Goal: Task Accomplishment & Management: Manage account settings

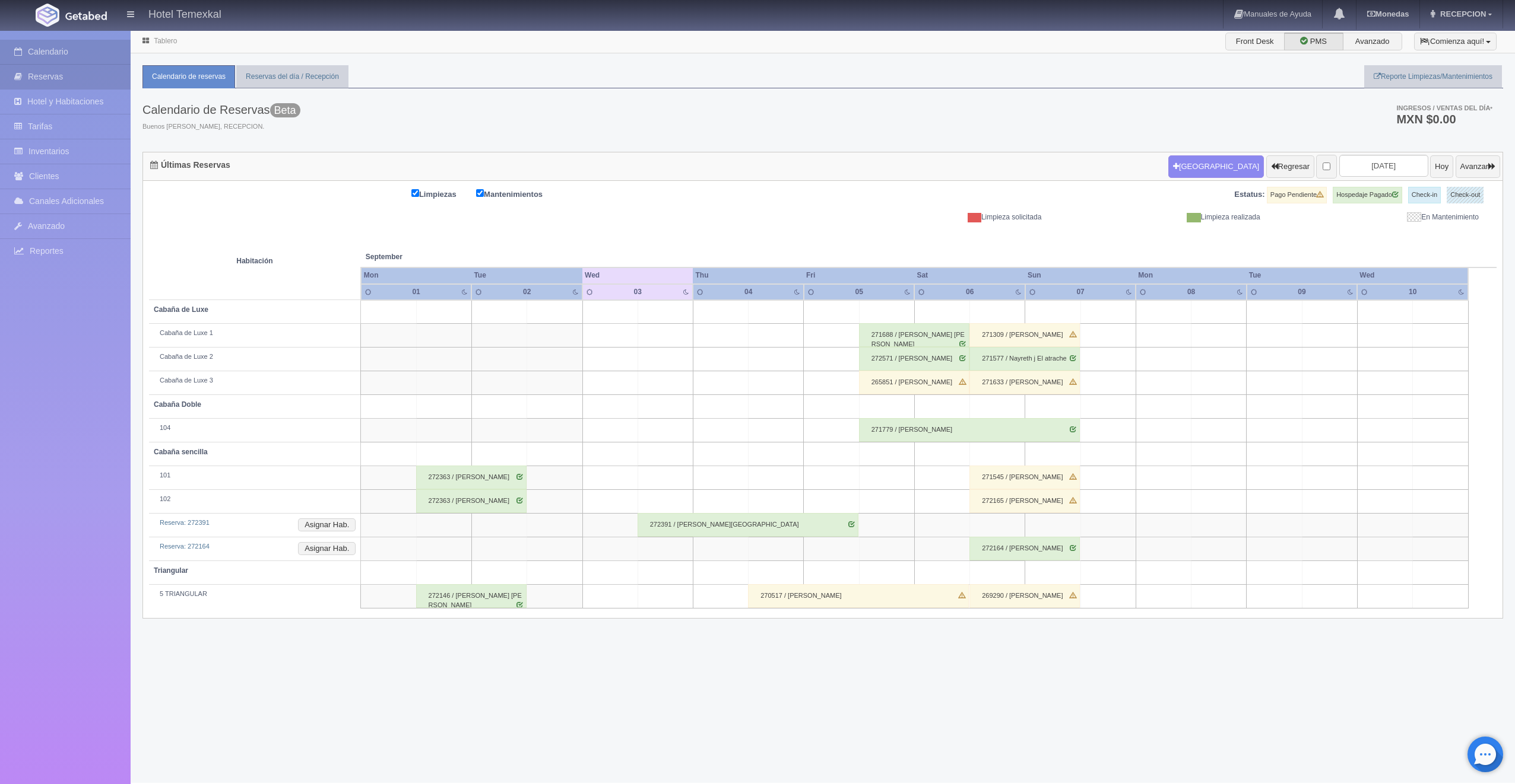
click at [47, 80] on link "Reservas" at bounding box center [65, 77] width 131 height 24
click at [1339, 161] on input "[DATE]" at bounding box center [1382, 165] width 89 height 22
click at [1321, 254] on link "14" at bounding box center [1326, 258] width 15 height 17
type input "[DATE]"
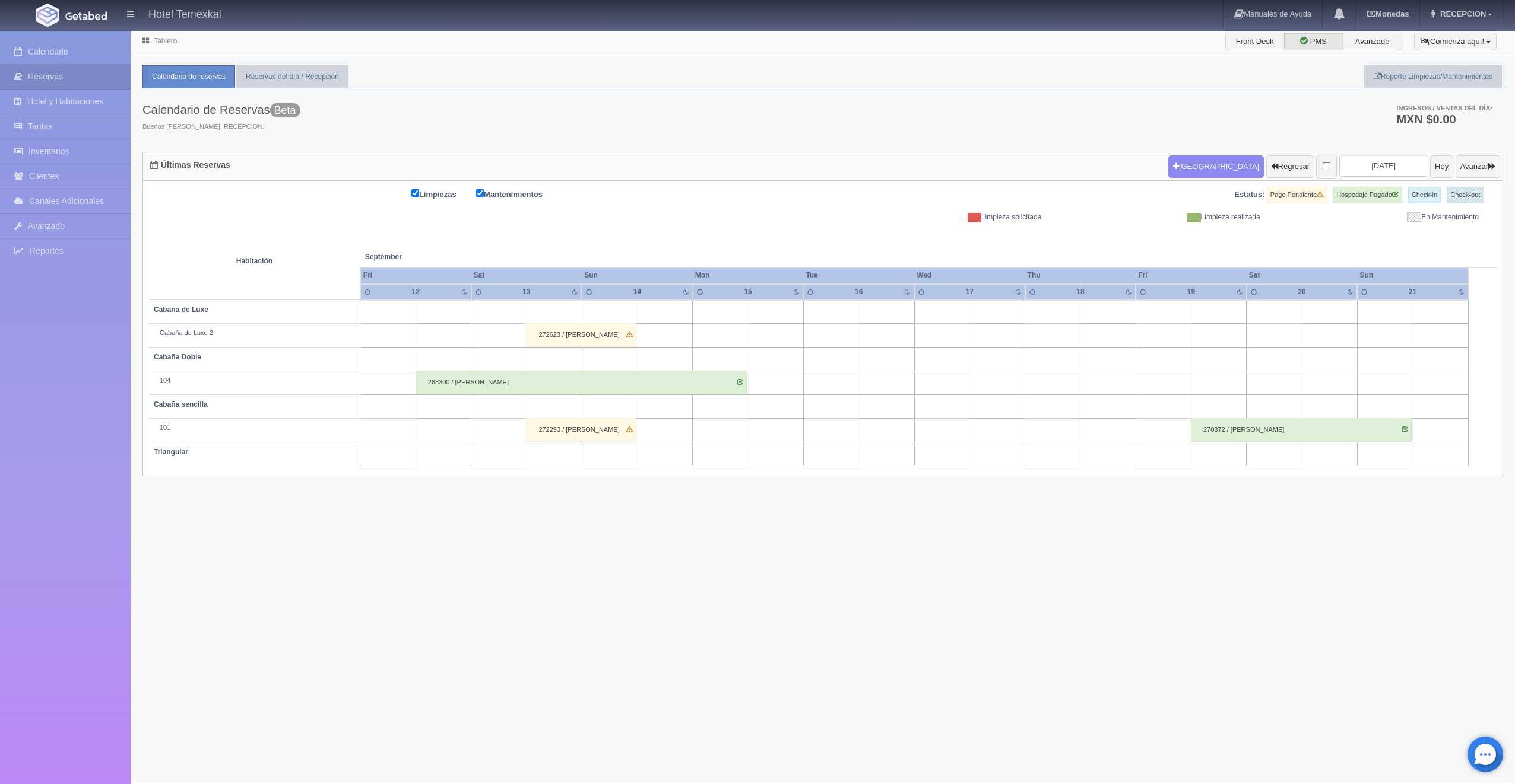
click at [665, 310] on td at bounding box center [665, 312] width 55 height 24
click at [673, 342] on button "[GEOGRAPHIC_DATA]" at bounding box center [668, 346] width 103 height 20
type input "14-09-2025"
type input "15-09-2025"
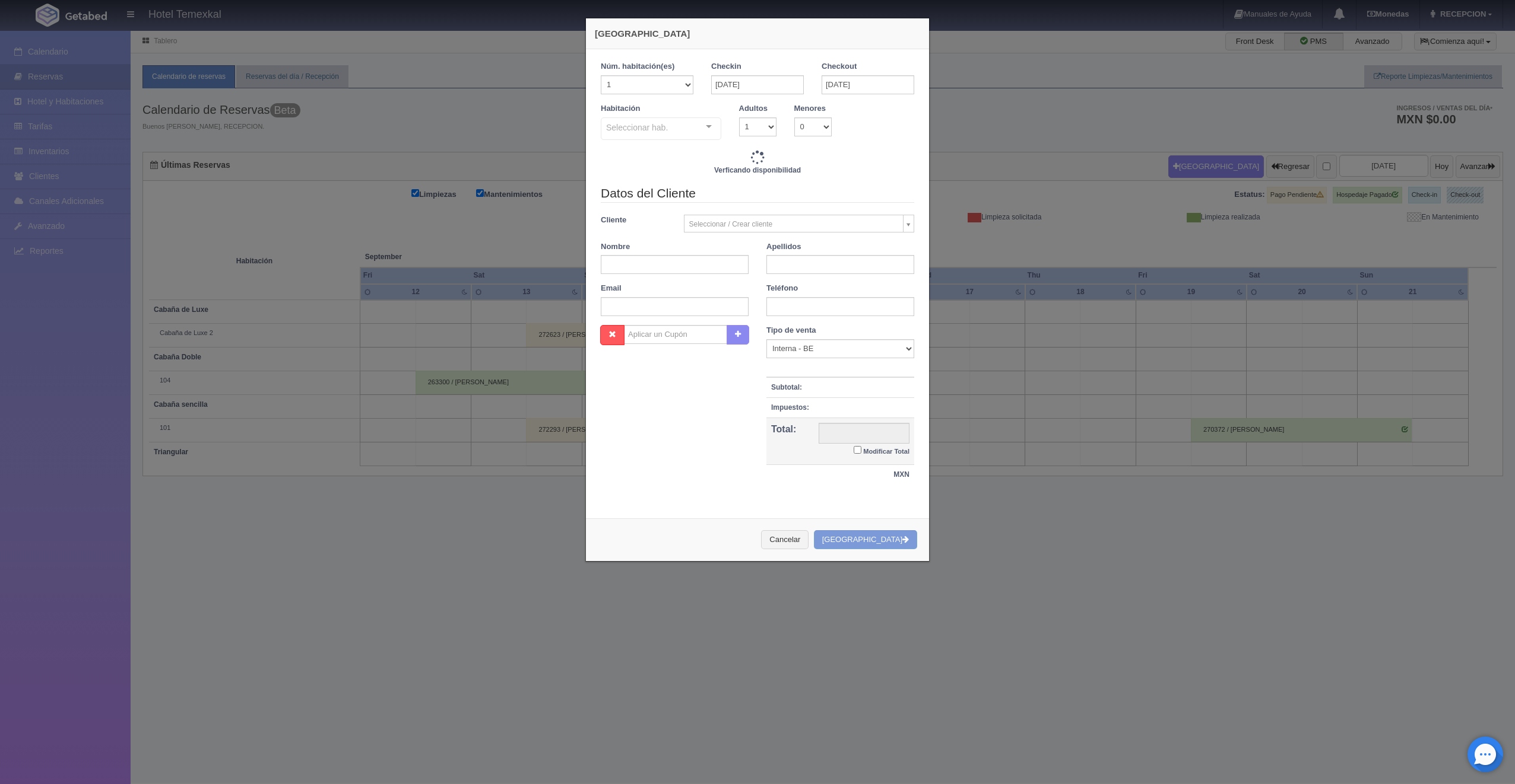
checkbox input "false"
type input "4800.00"
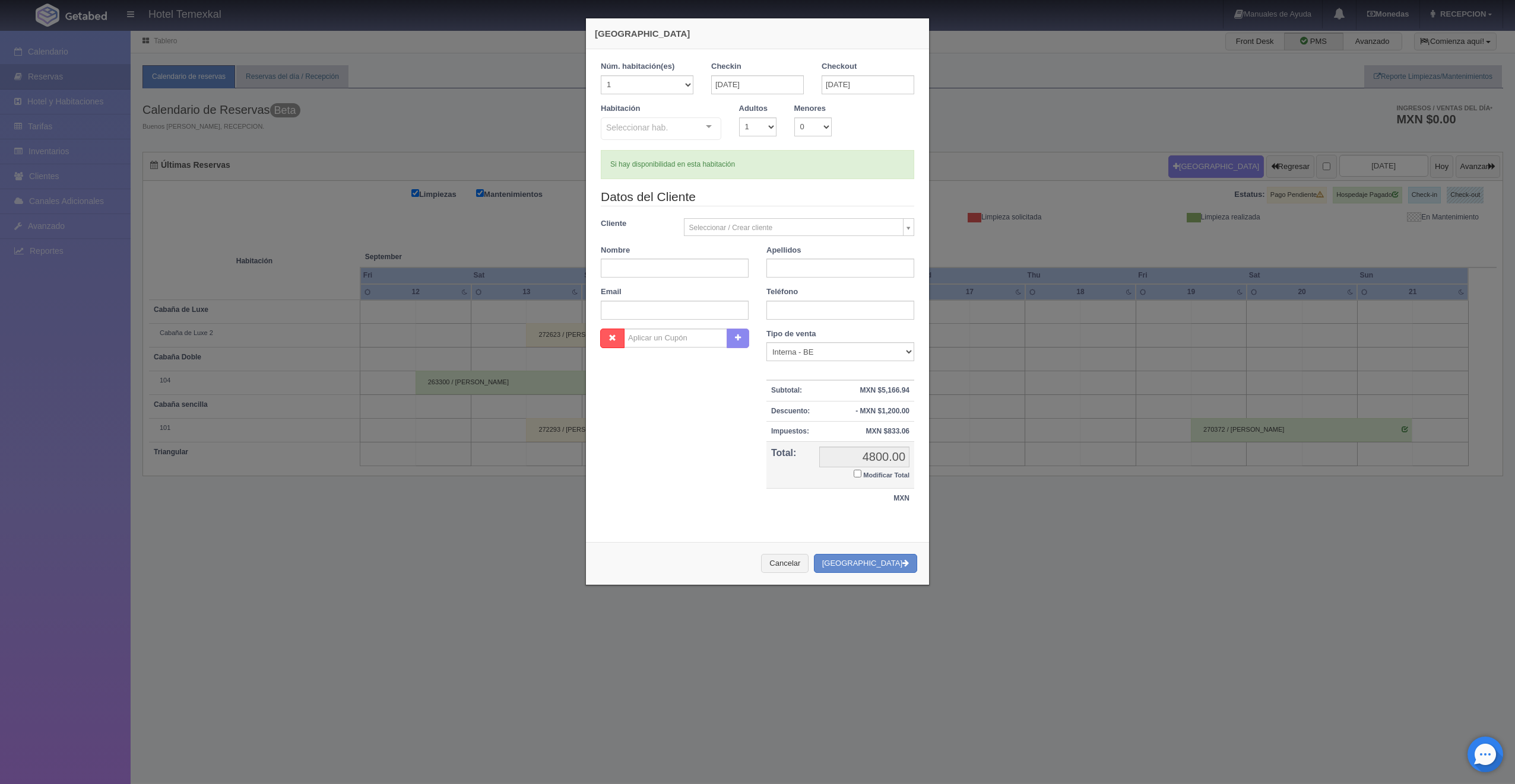
checkbox input "false"
click at [703, 144] on div "Habitación Seleccionar hab. Cabaña sencilla Cabaña sencilla - Sin asignar 101 1…" at bounding box center [758, 127] width 331 height 47
click at [703, 132] on div at bounding box center [709, 127] width 24 height 18
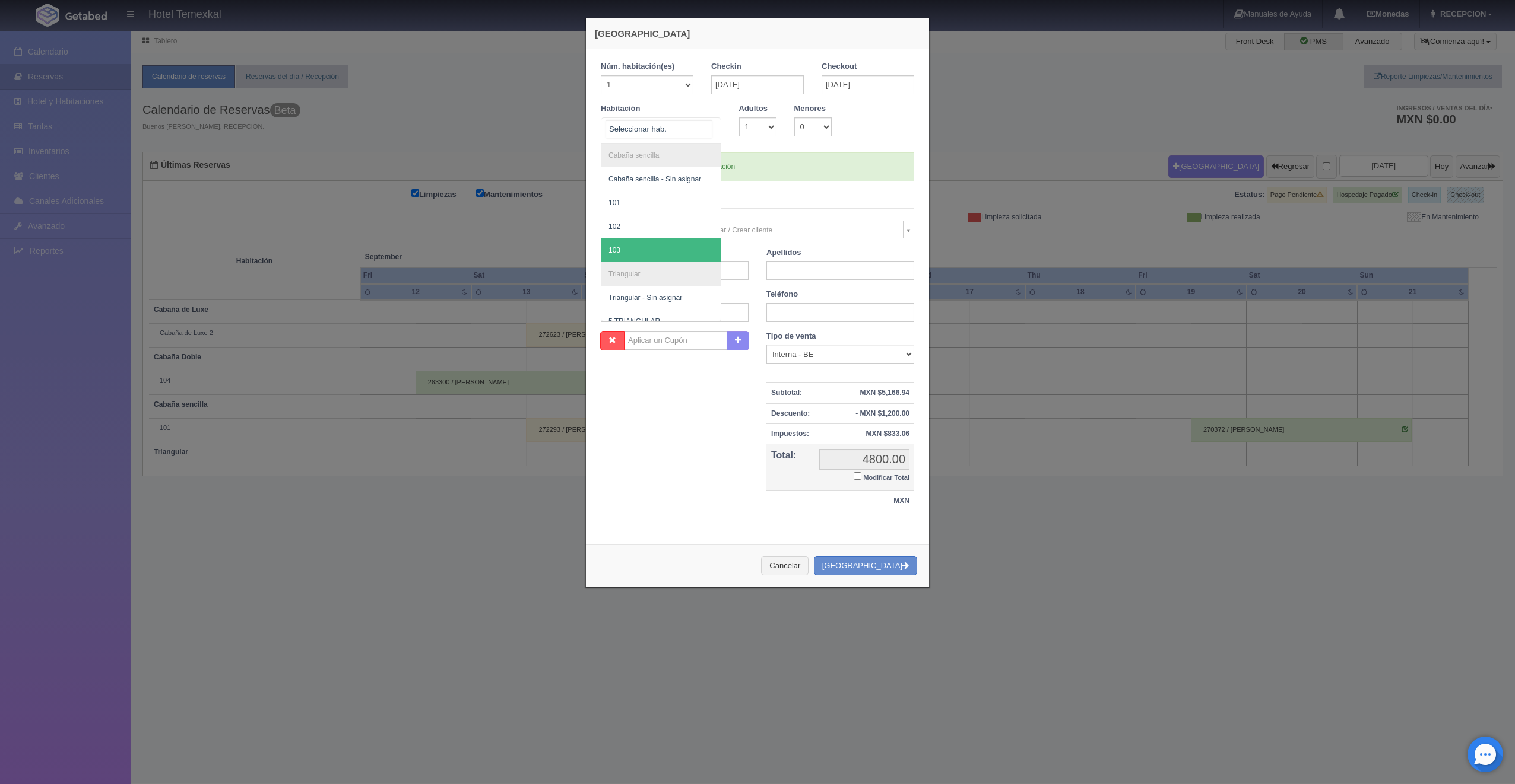
scroll to position [178, 0]
click at [661, 262] on span "Cabaña de Luxe 1" at bounding box center [637, 261] width 58 height 8
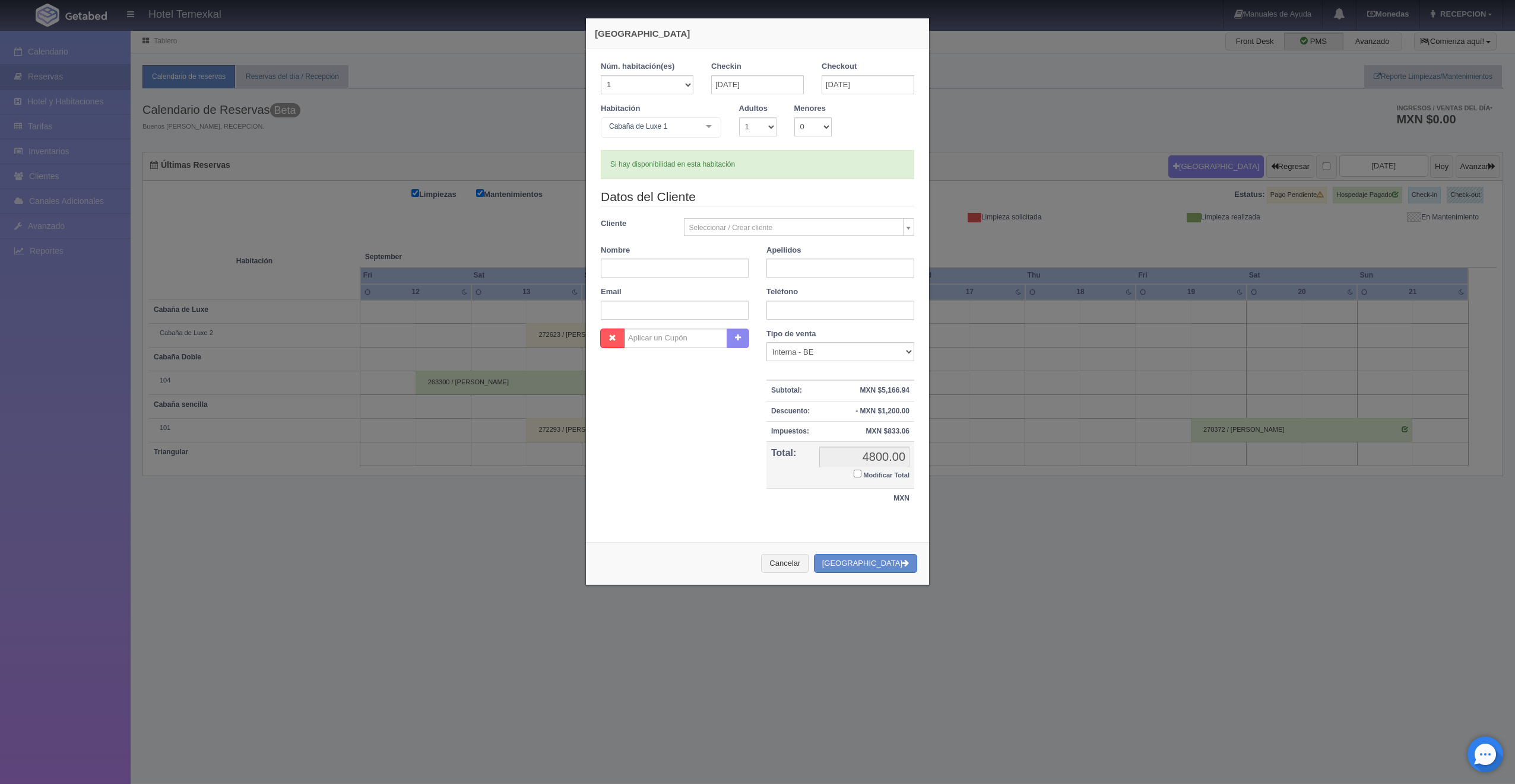
checkbox input "false"
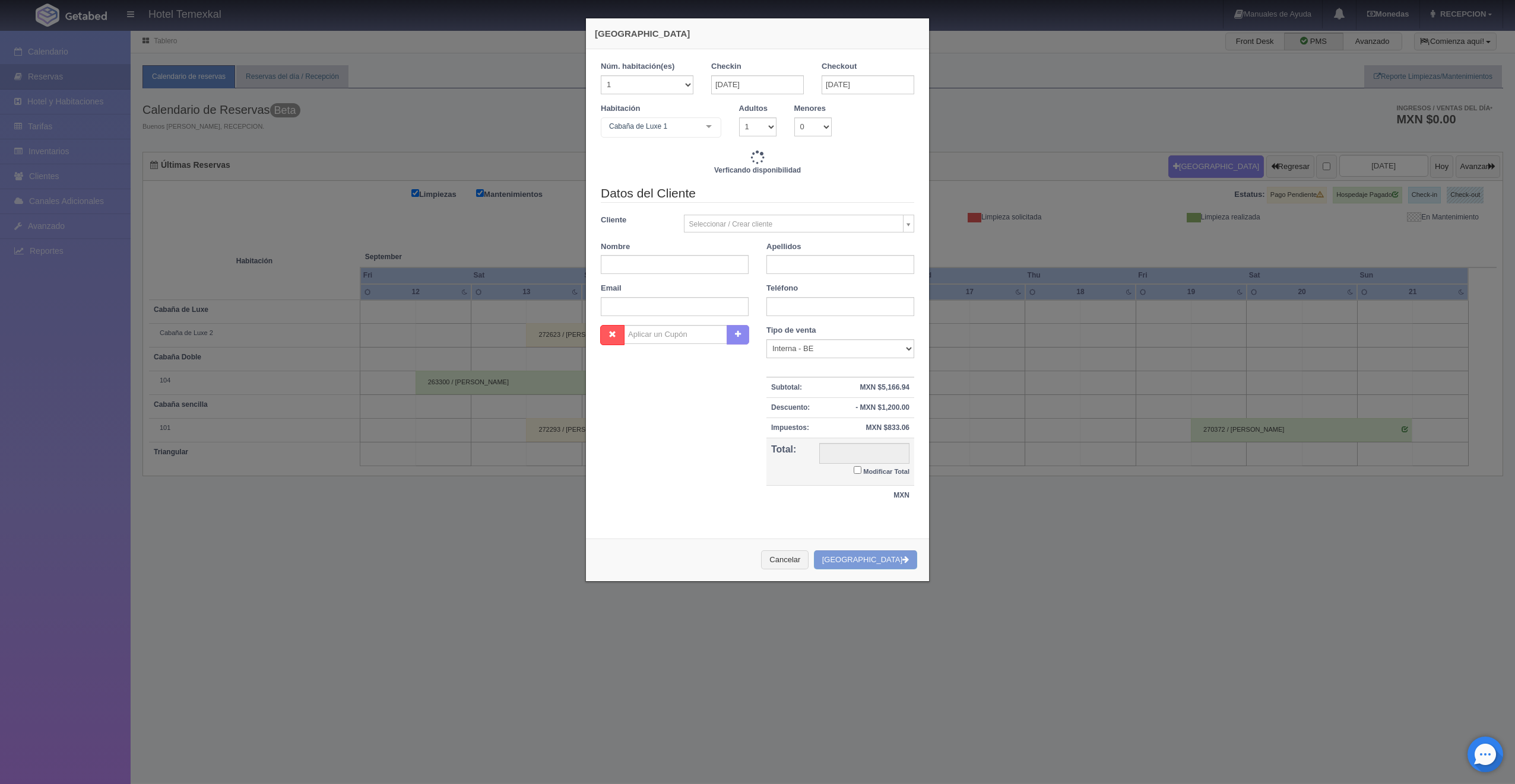
type input "4800.00"
checkbox input "false"
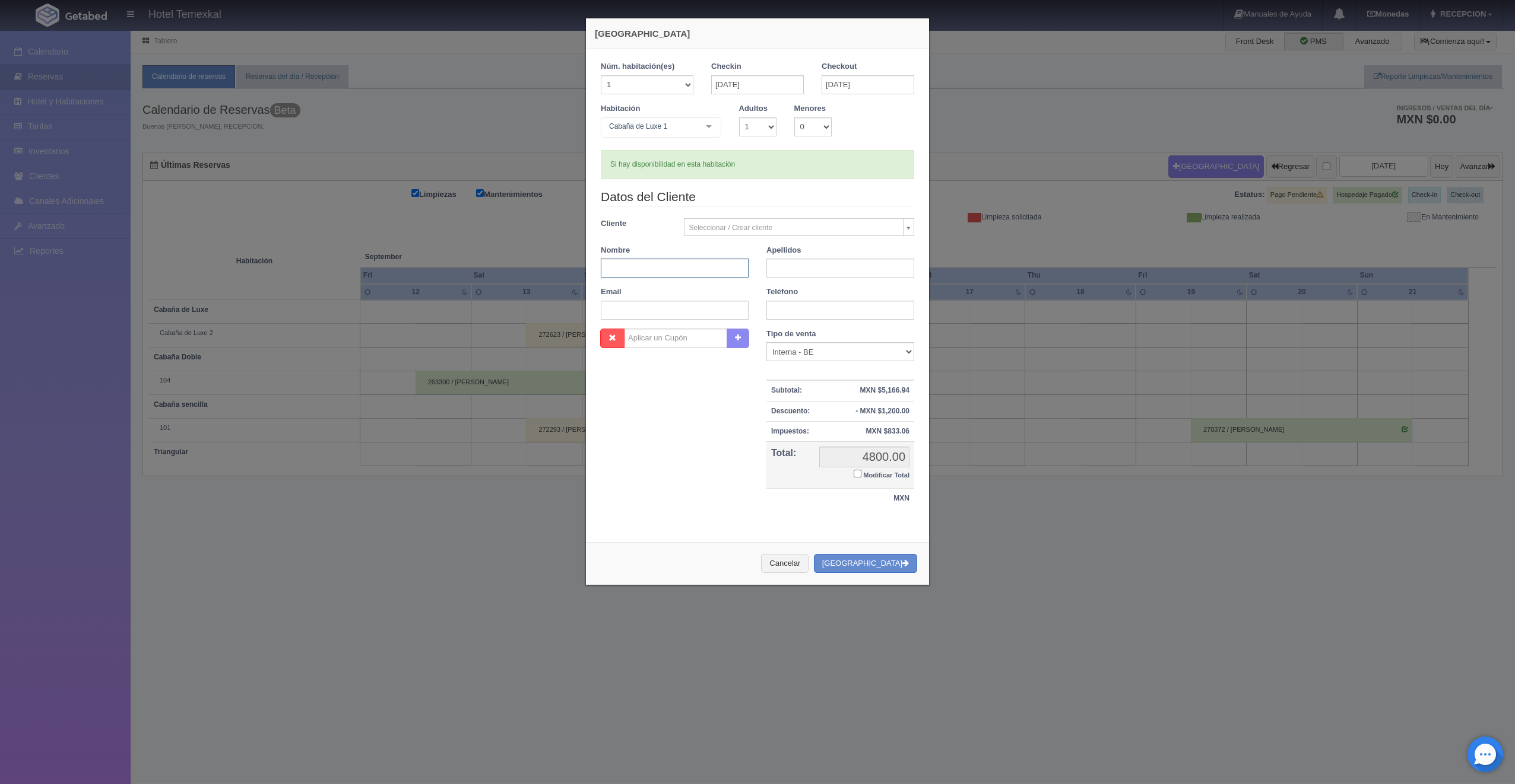
click at [666, 272] on input "text" at bounding box center [675, 268] width 148 height 19
type input "ADRIAN"
click at [787, 272] on input "text" at bounding box center [840, 268] width 148 height 19
type input "P"
type input "OZUNA"
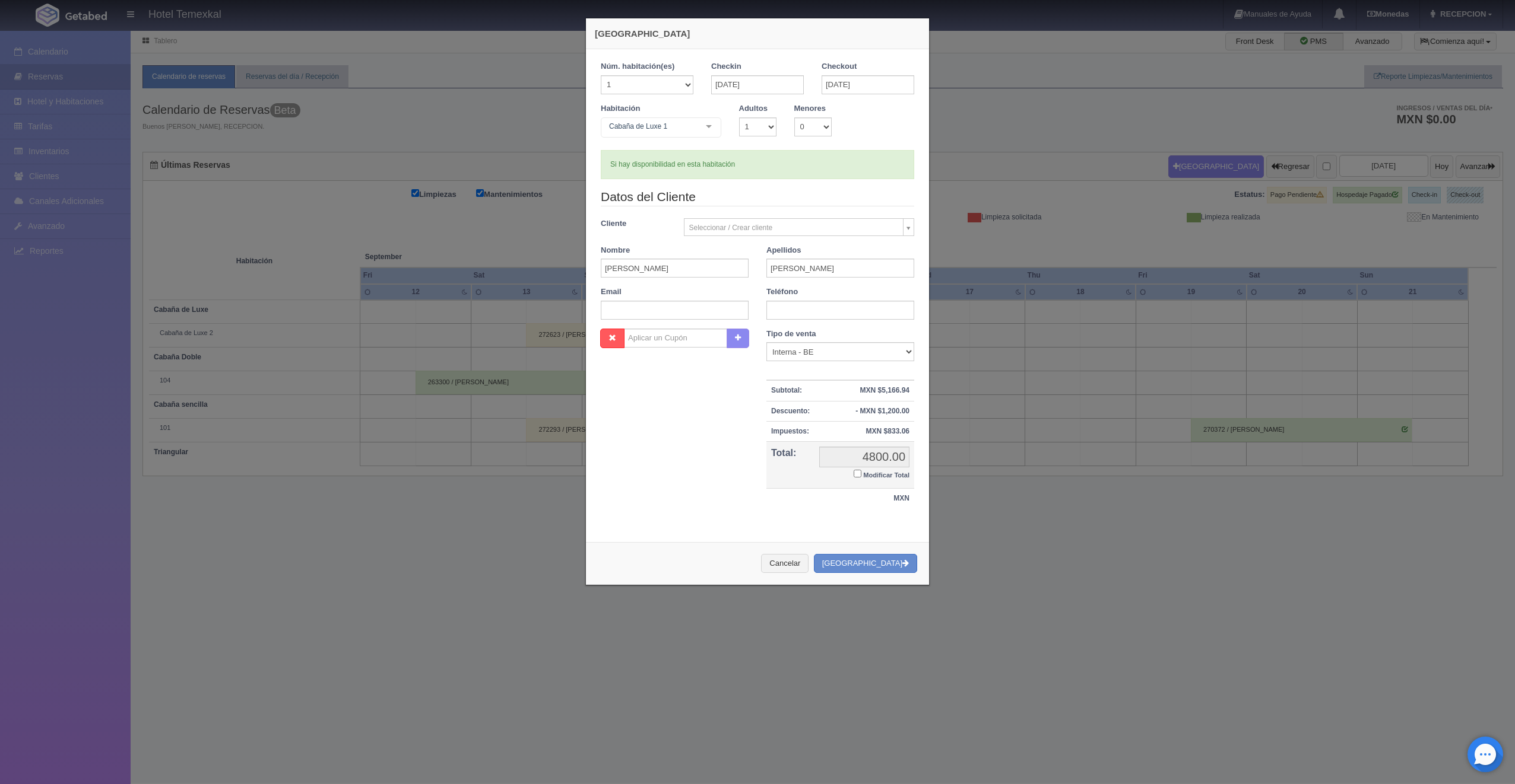
click at [853, 477] on input "Modificar Total" at bounding box center [857, 474] width 8 height 8
checkbox input "true"
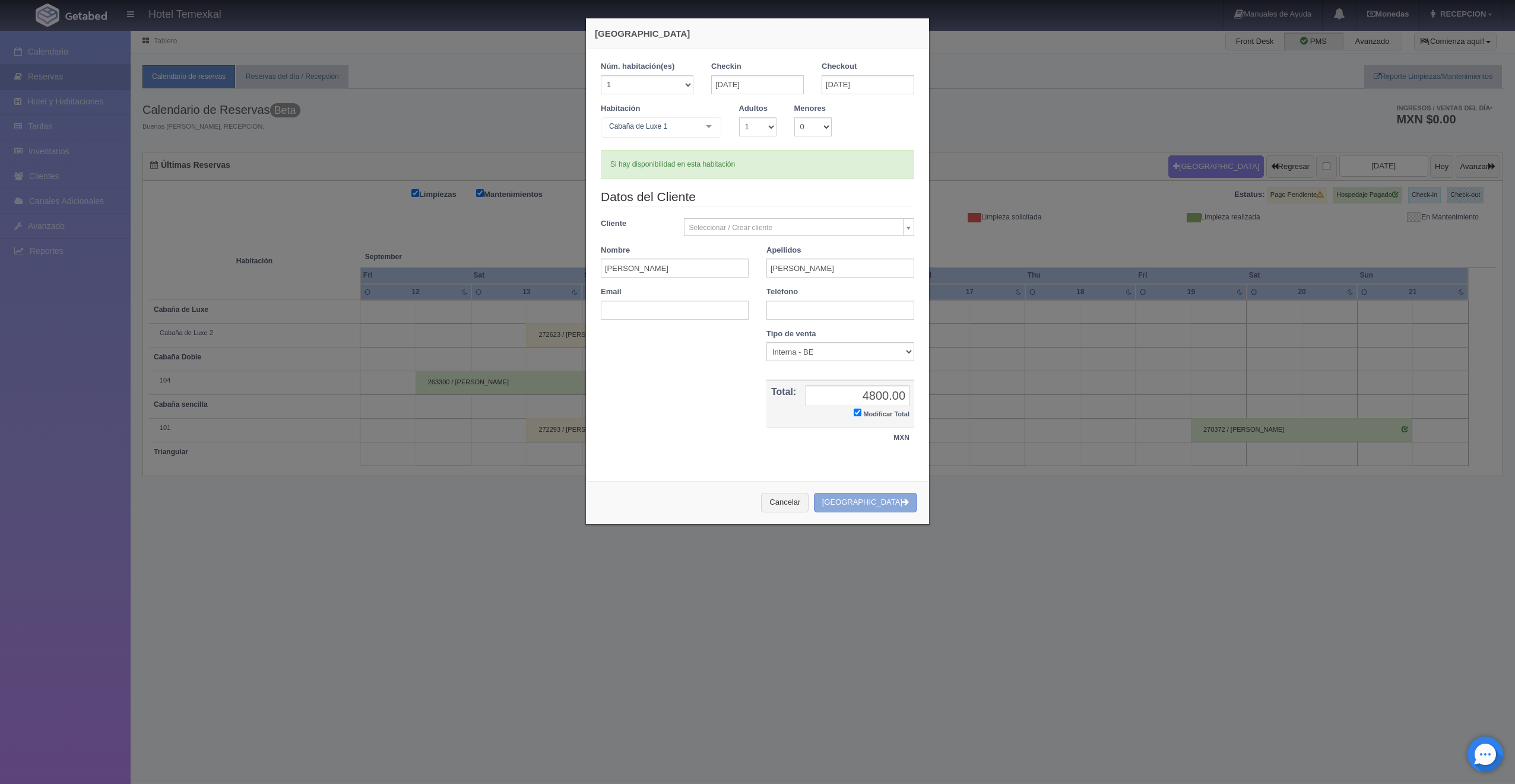
click at [865, 500] on button "[GEOGRAPHIC_DATA]" at bounding box center [865, 503] width 104 height 20
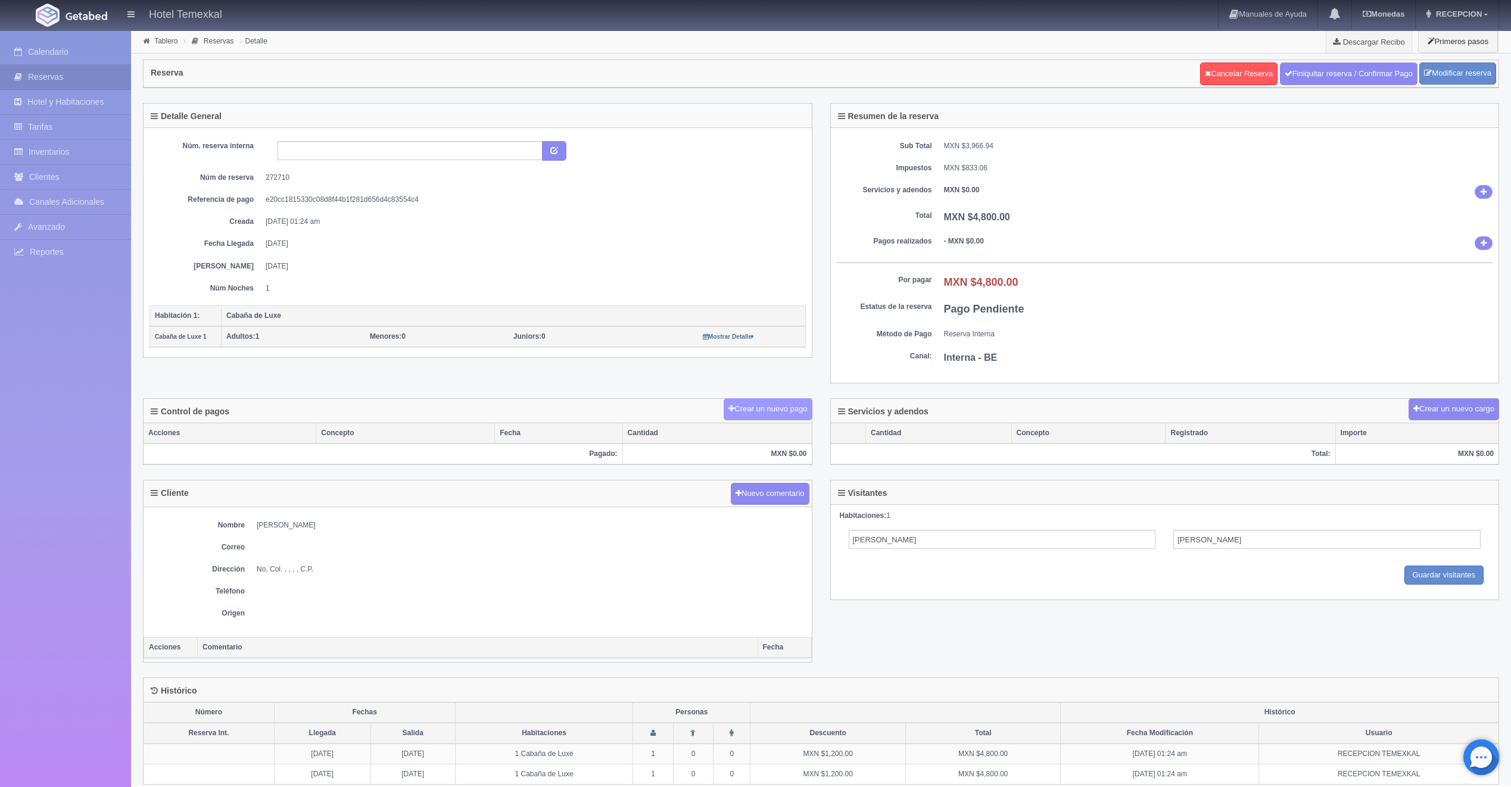
click at [753, 403] on button "Crear un nuevo pago" at bounding box center [767, 409] width 88 height 22
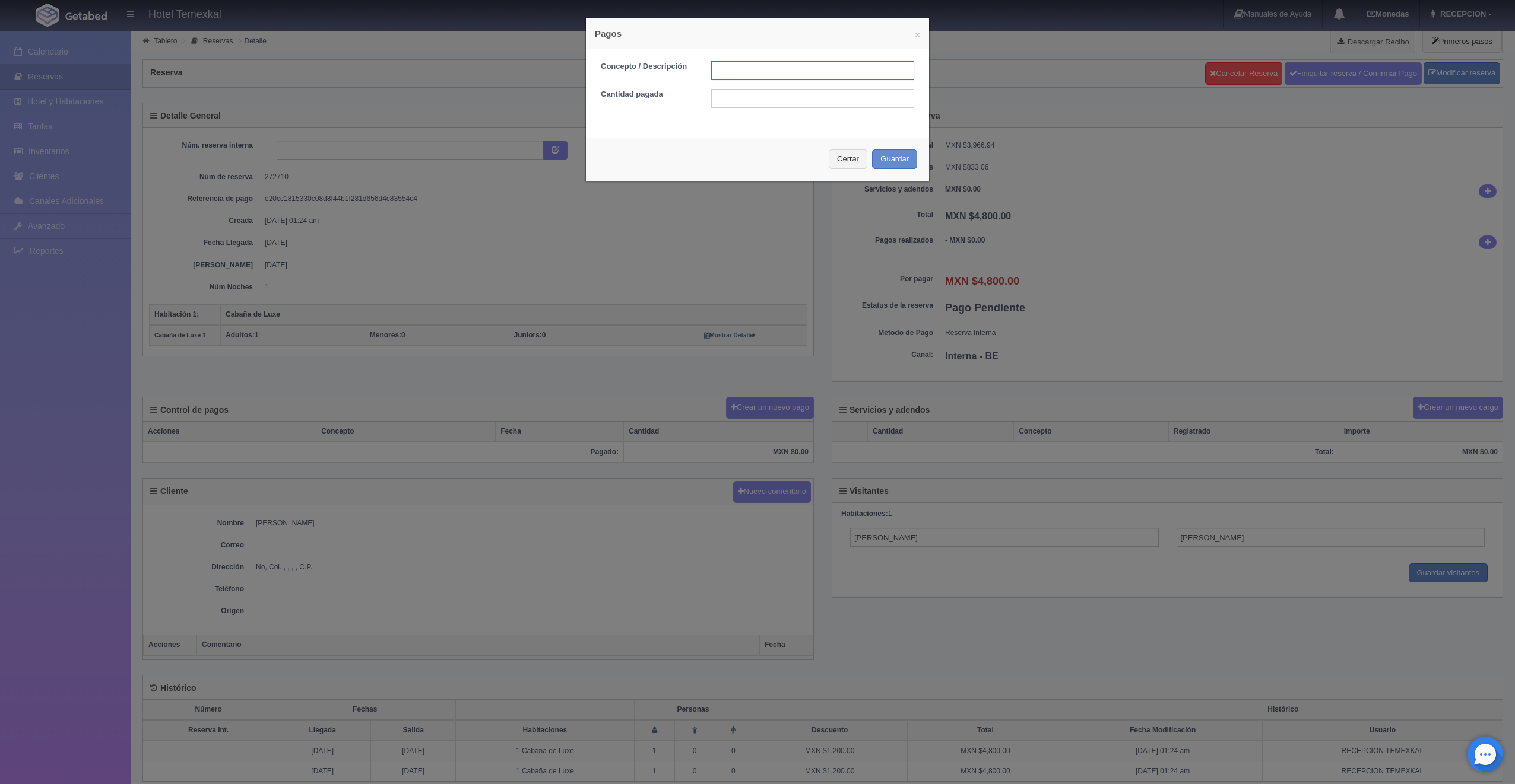
click at [725, 66] on input "text" at bounding box center [812, 70] width 203 height 19
type input "PRIMER ABONO"
click at [746, 95] on input "text" at bounding box center [812, 98] width 203 height 19
type input "2400"
click at [705, 134] on div "× Pagos Concepto / Descripción PRIMER ABONO Cantidad pagada 2400 Cerrar Guardar" at bounding box center [757, 100] width 344 height 163
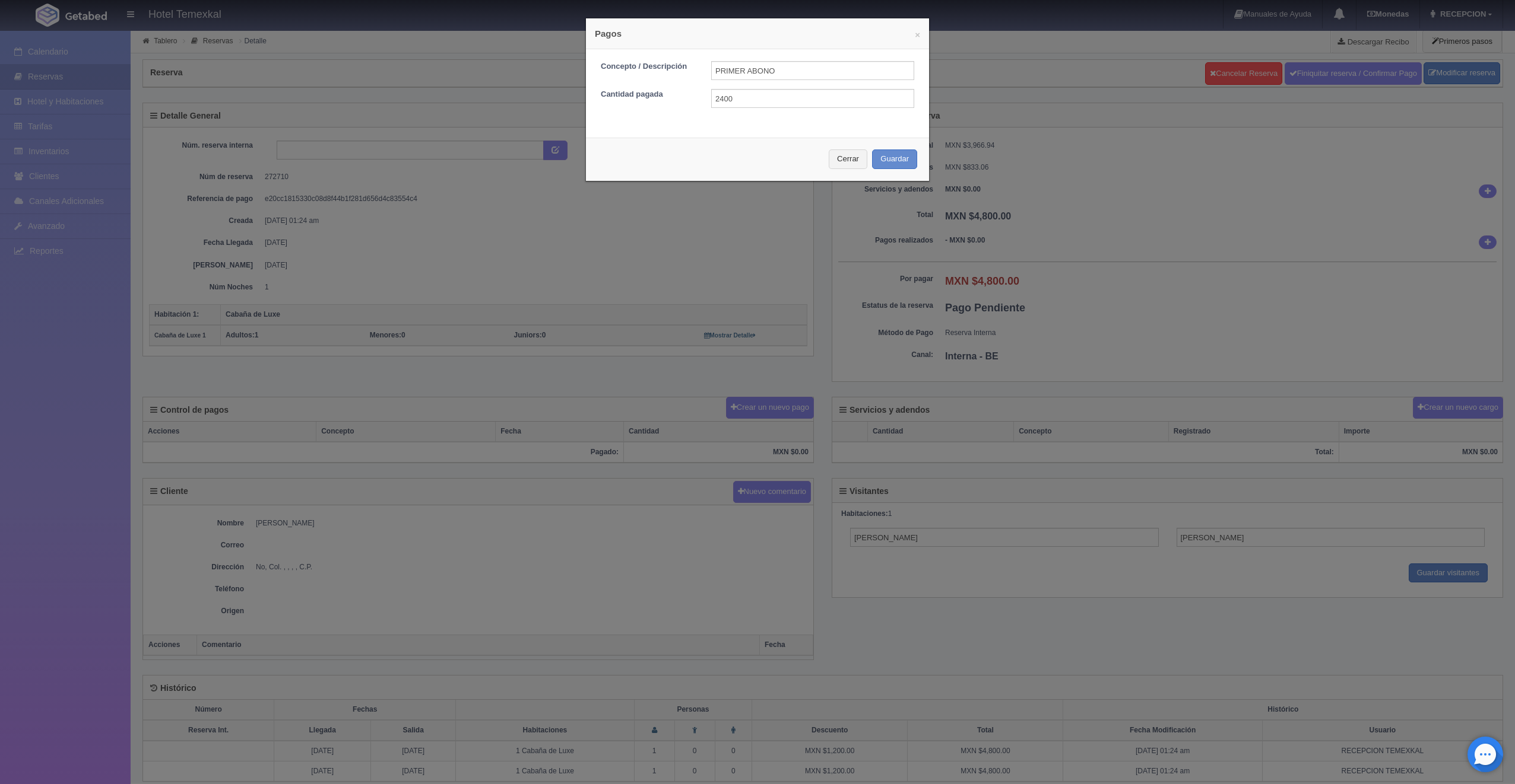
click at [888, 148] on div "Cerrar Guardar" at bounding box center [758, 158] width 343 height 43
click at [889, 150] on button "Guardar" at bounding box center [894, 159] width 45 height 20
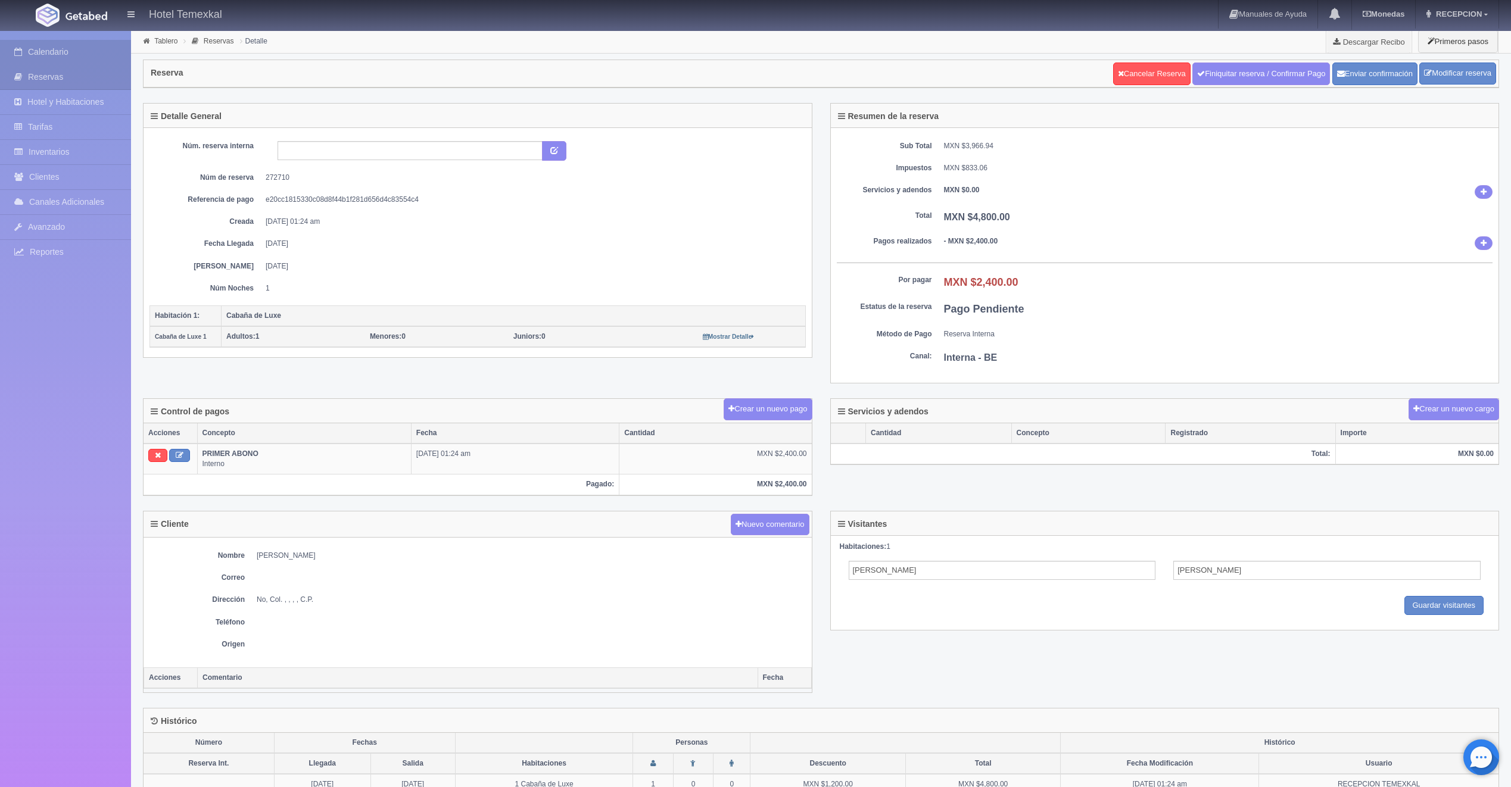
click at [64, 54] on link "Calendario" at bounding box center [65, 52] width 131 height 24
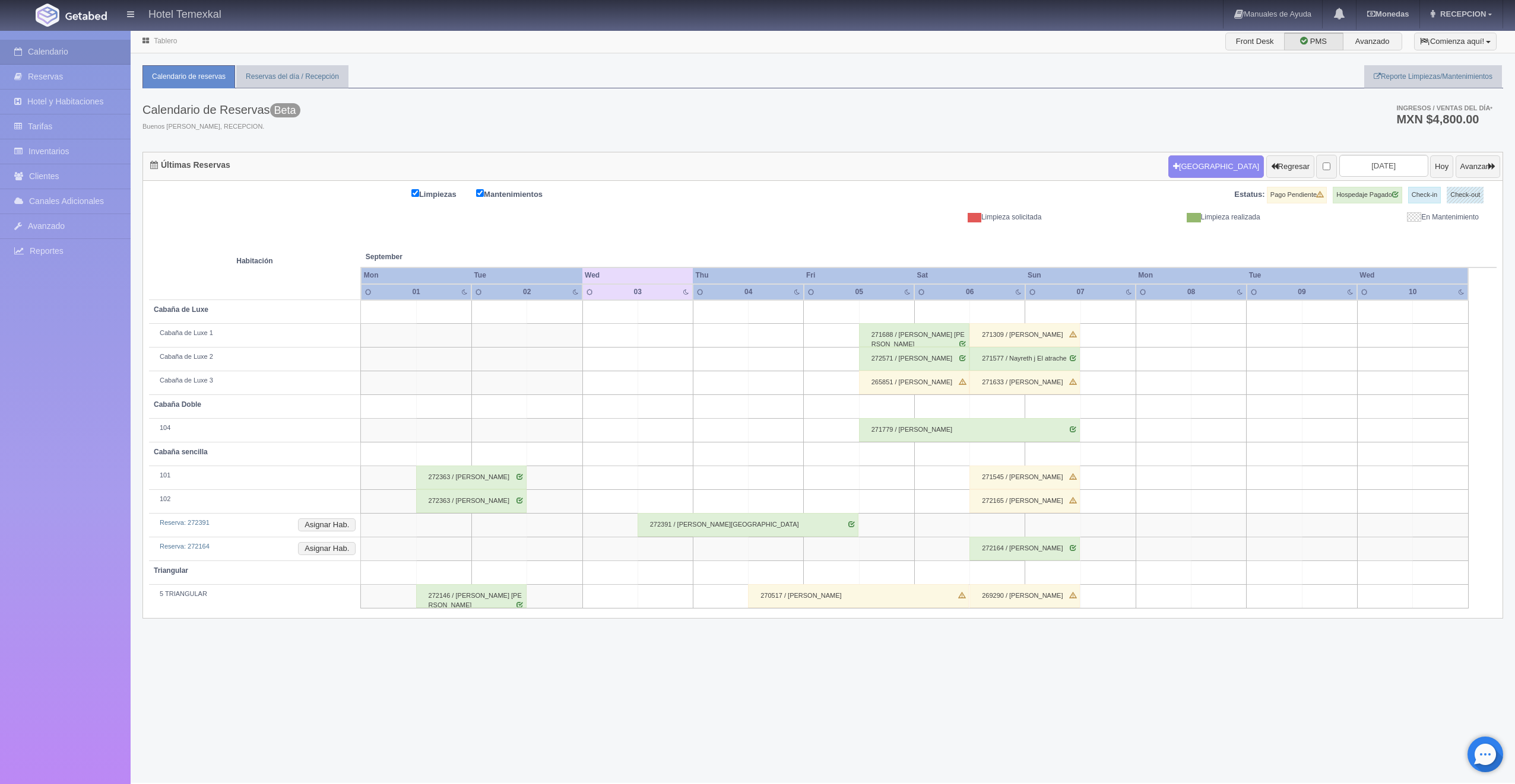
click at [493, 480] on div "272363 / [PERSON_NAME]" at bounding box center [470, 477] width 111 height 24
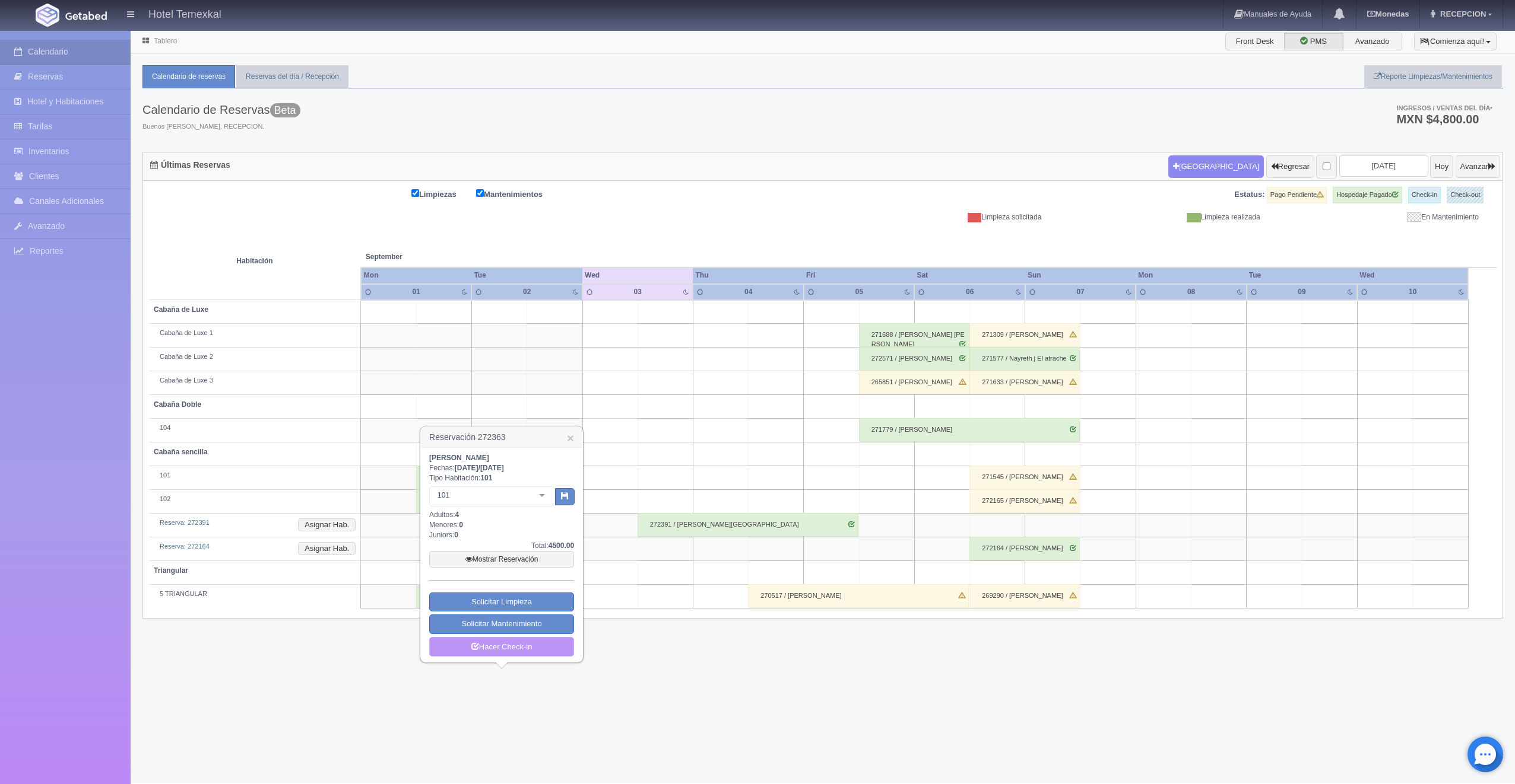
click at [529, 646] on link "Hacer Check-in" at bounding box center [501, 648] width 145 height 20
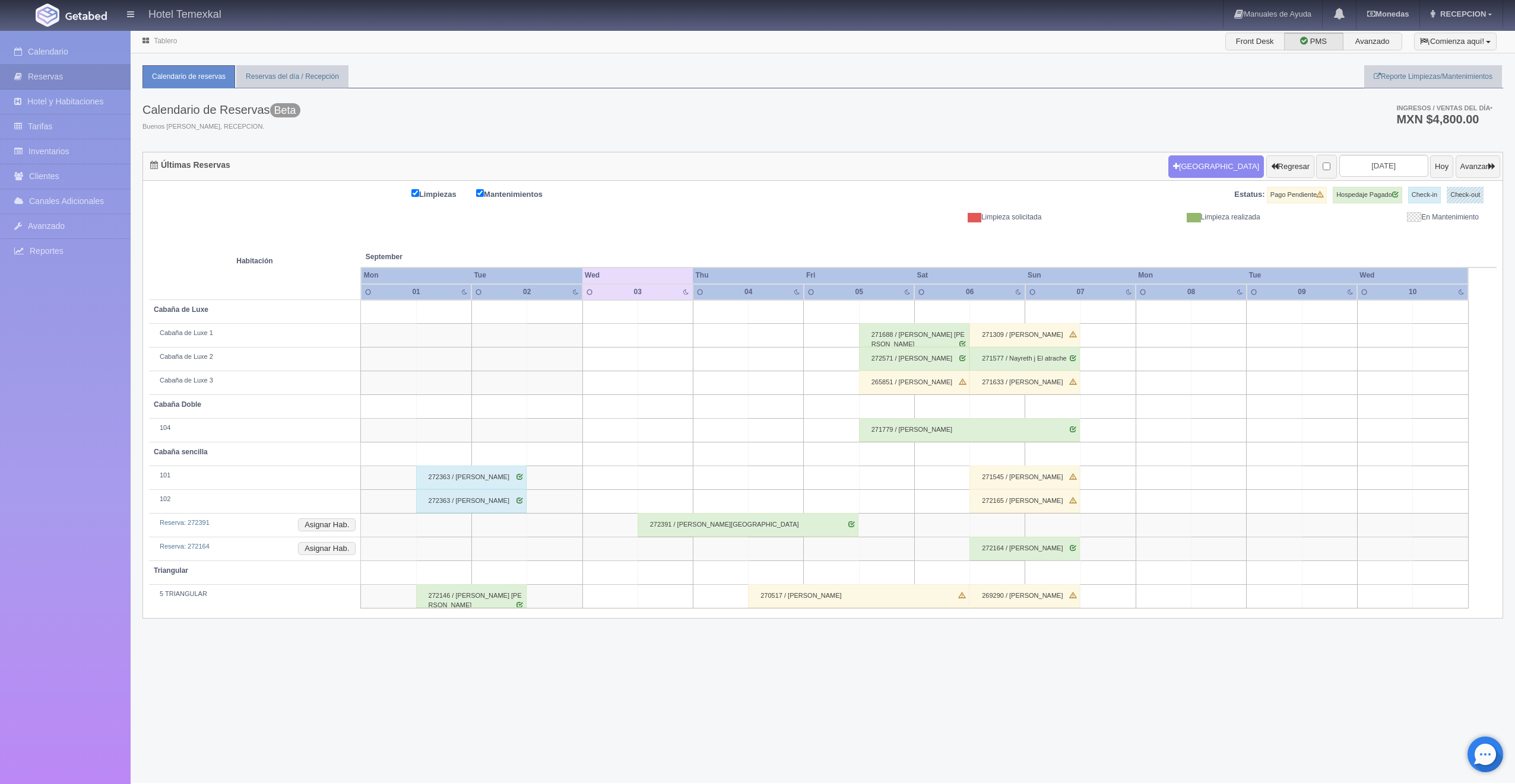
click at [477, 594] on div "272146 / [PERSON_NAME] [PERSON_NAME]" at bounding box center [470, 597] width 111 height 24
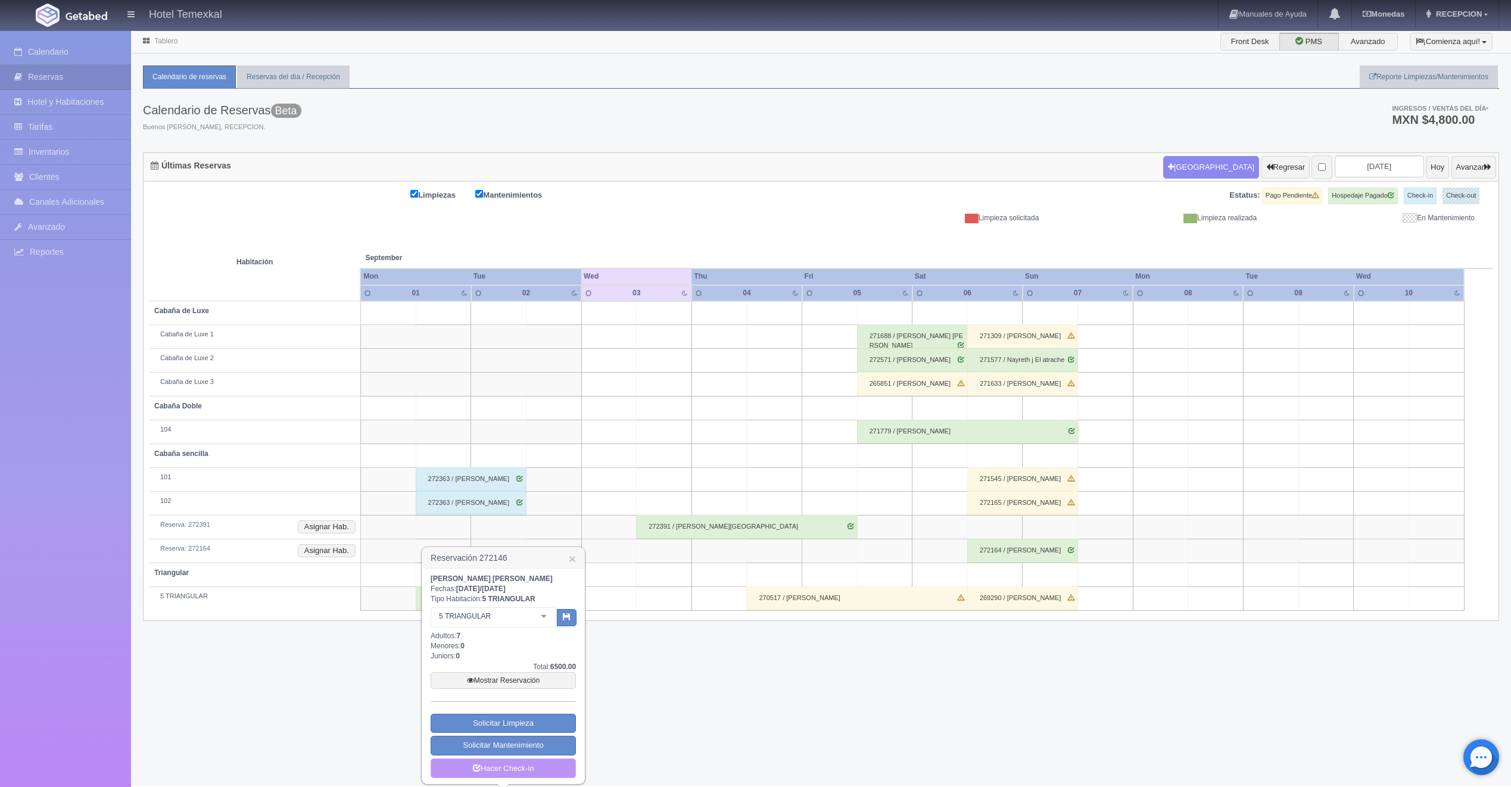
click at [531, 768] on link "Hacer Check-in" at bounding box center [503, 769] width 145 height 20
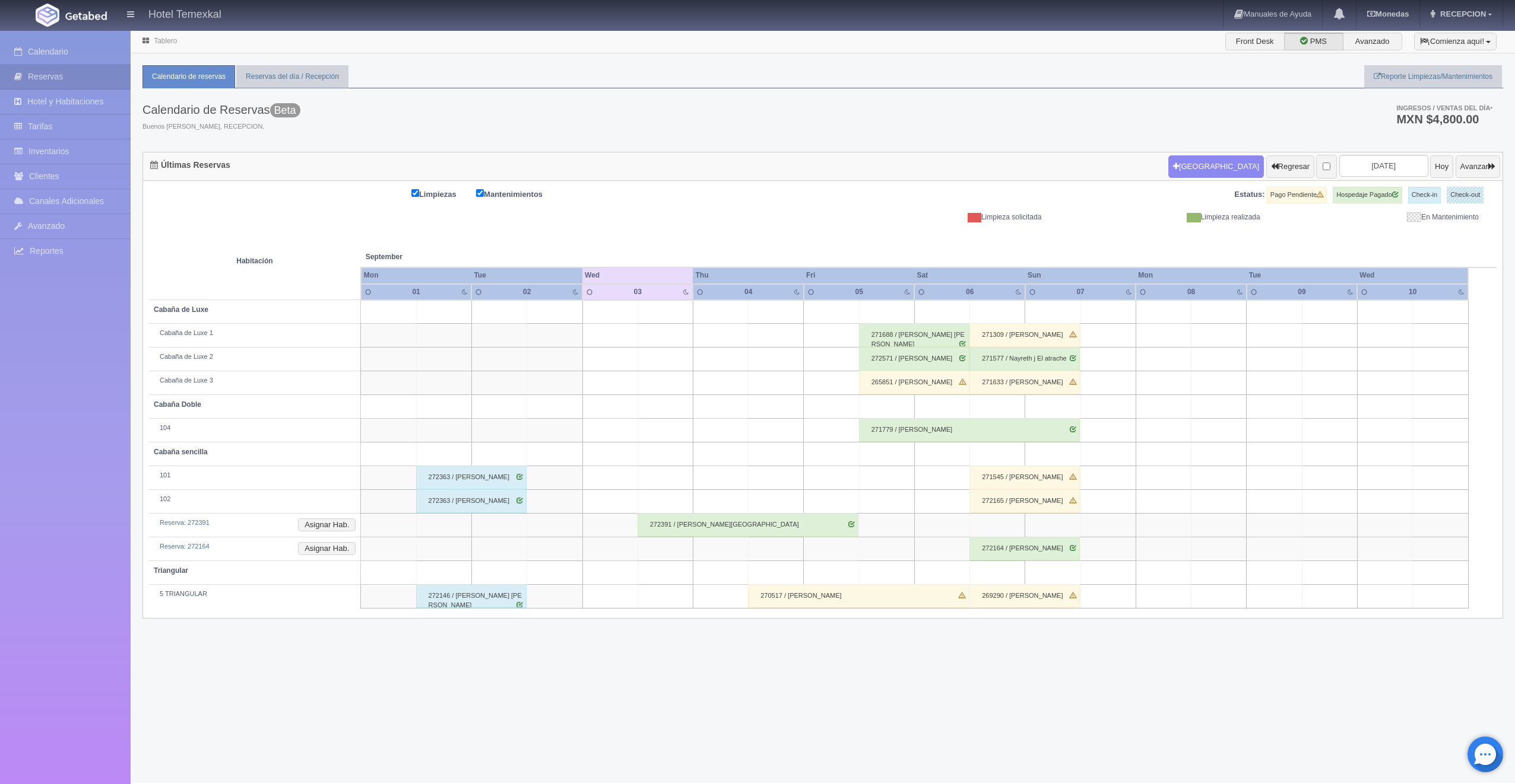
click at [455, 469] on div "272363 / [PERSON_NAME]" at bounding box center [470, 477] width 111 height 24
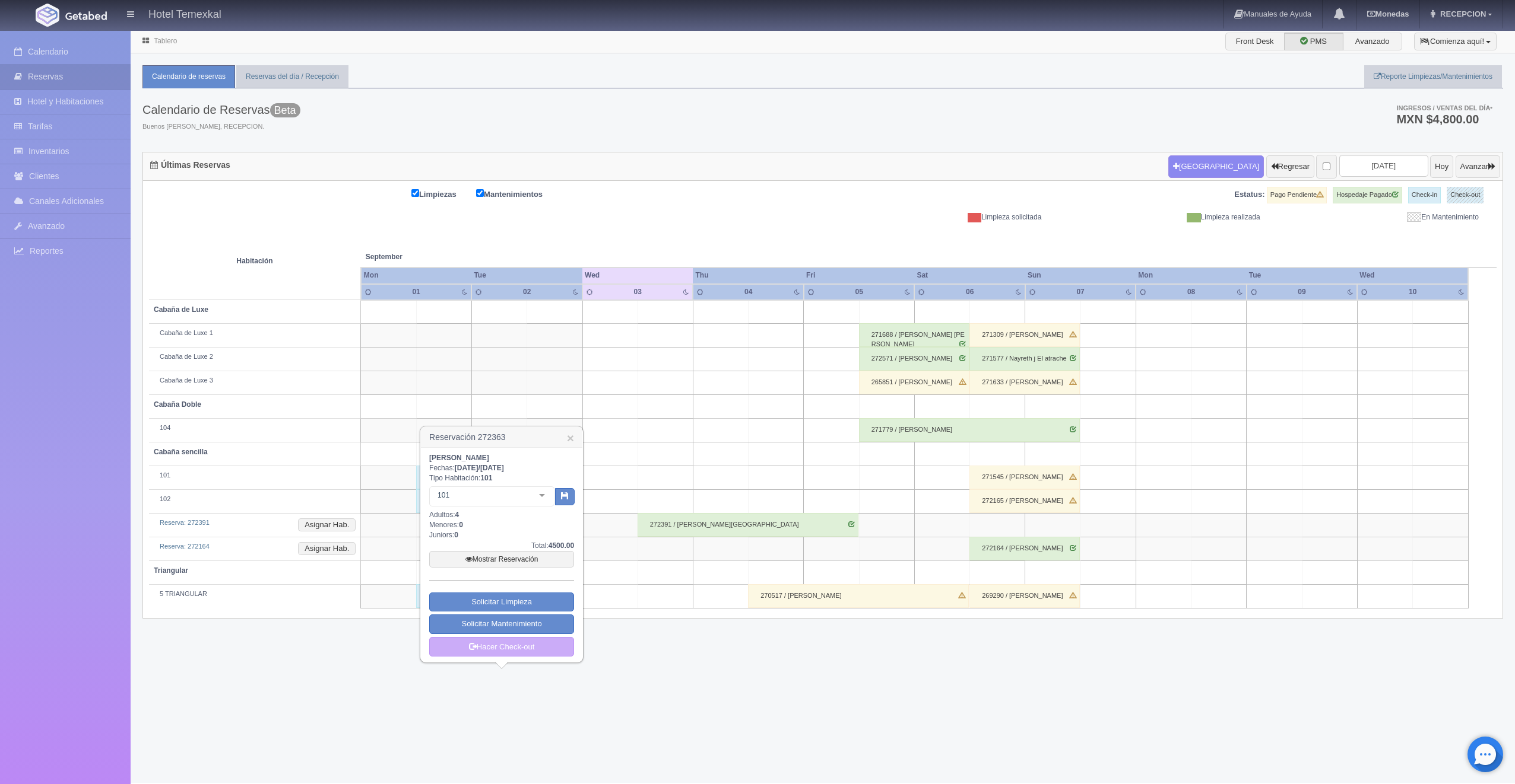
click at [608, 684] on div "Tablero Front Desk PMS Avanzado ¡Comienza aquí! Habitaciones y Reservas Limpiez…" at bounding box center [822, 406] width 1384 height 753
click at [565, 434] on h3 "Reservación 272363 ×" at bounding box center [501, 437] width 161 height 21
click at [570, 437] on link "×" at bounding box center [570, 437] width 7 height 13
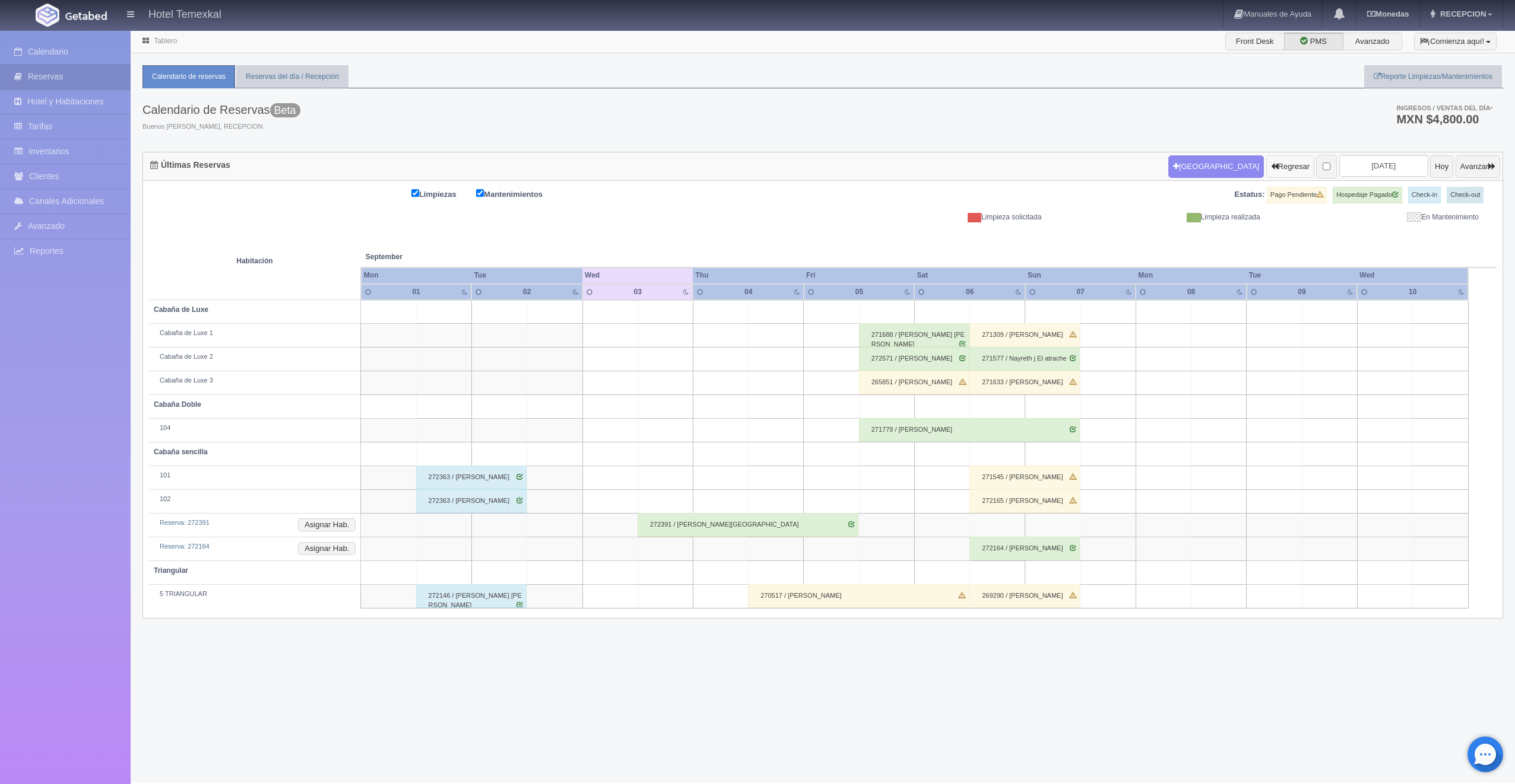
click at [1275, 169] on button "Regresar" at bounding box center [1290, 166] width 48 height 23
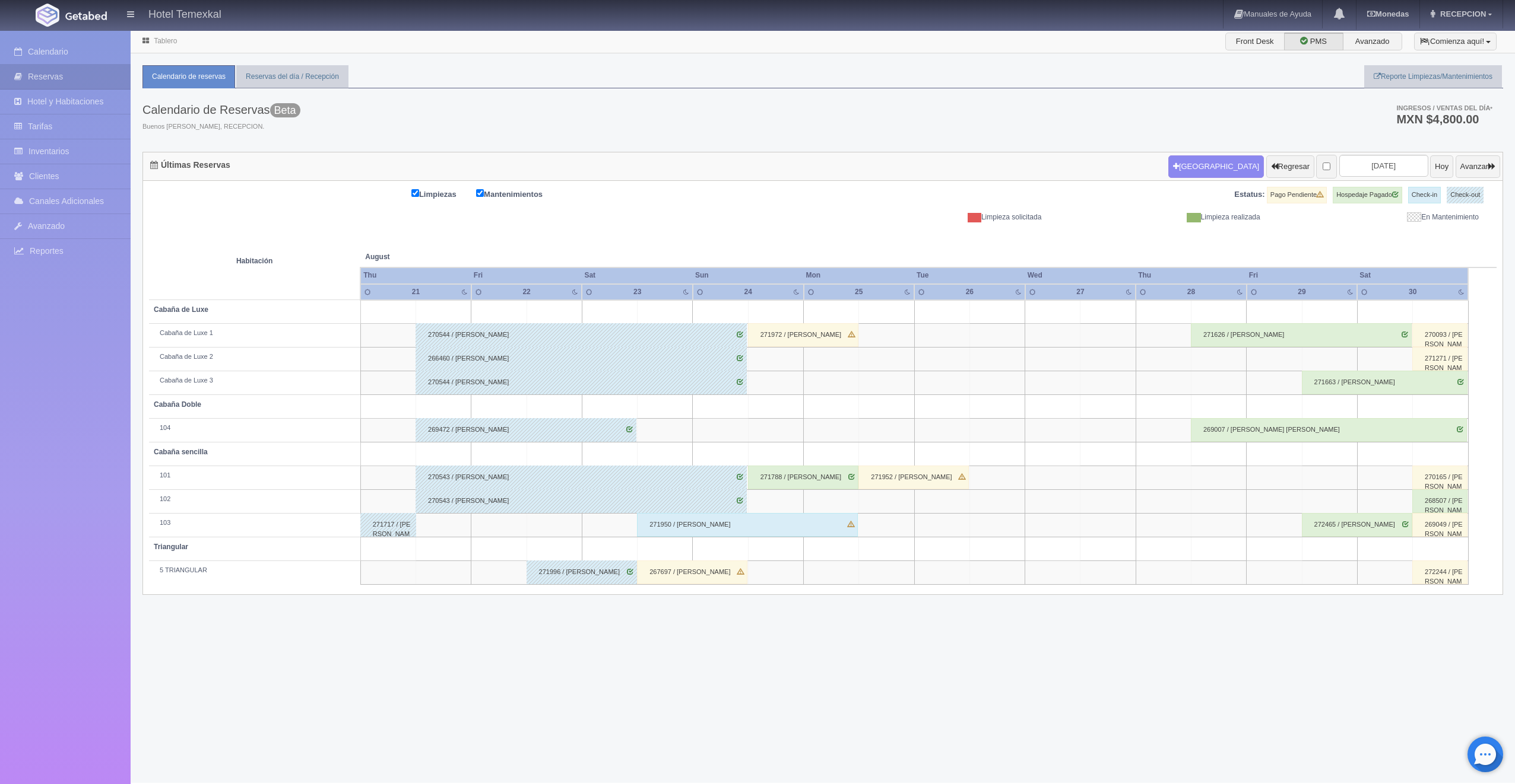
click at [776, 324] on div "271972 / [PERSON_NAME]" at bounding box center [802, 336] width 111 height 24
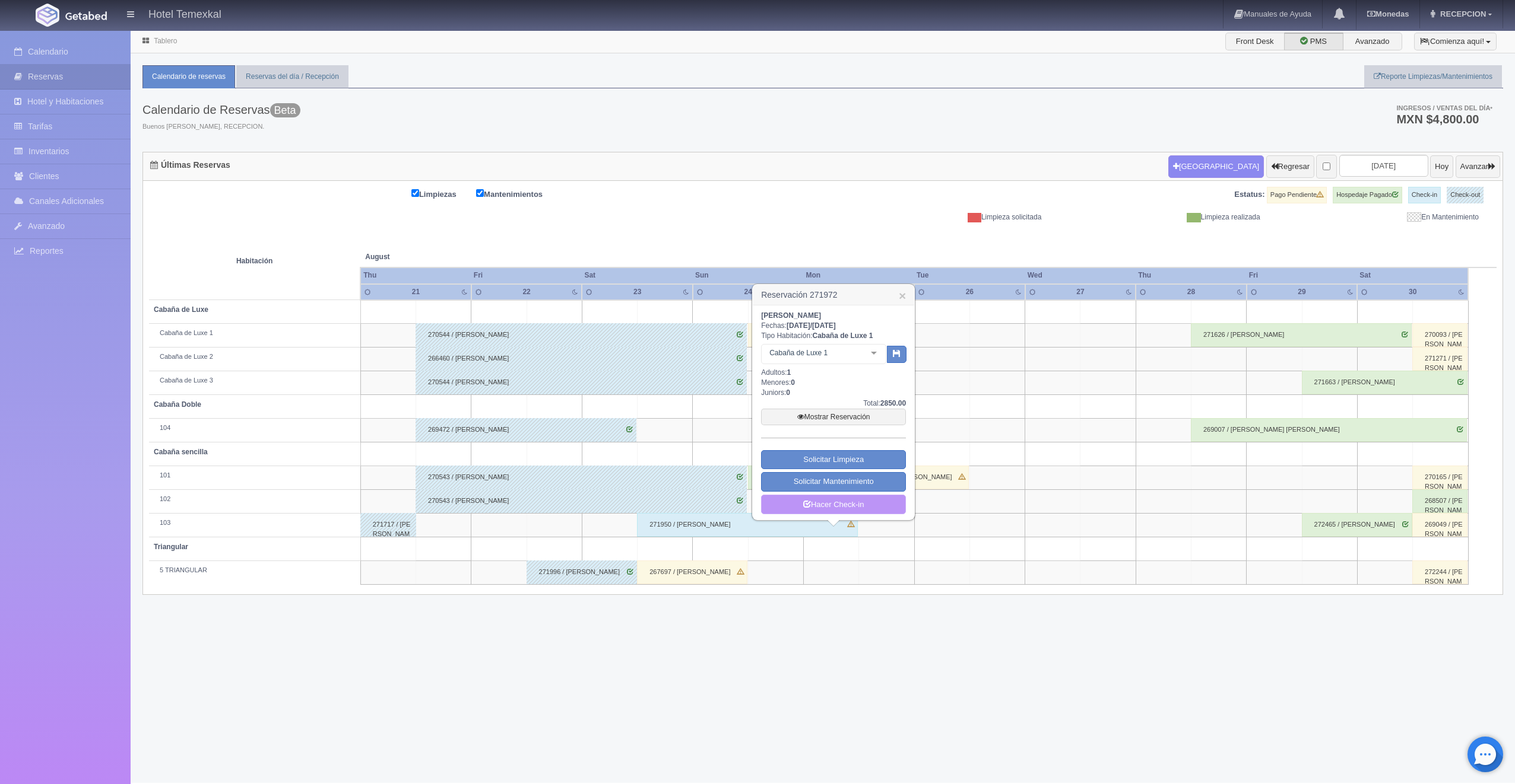
click at [836, 502] on link "Hacer Check-in" at bounding box center [832, 505] width 145 height 20
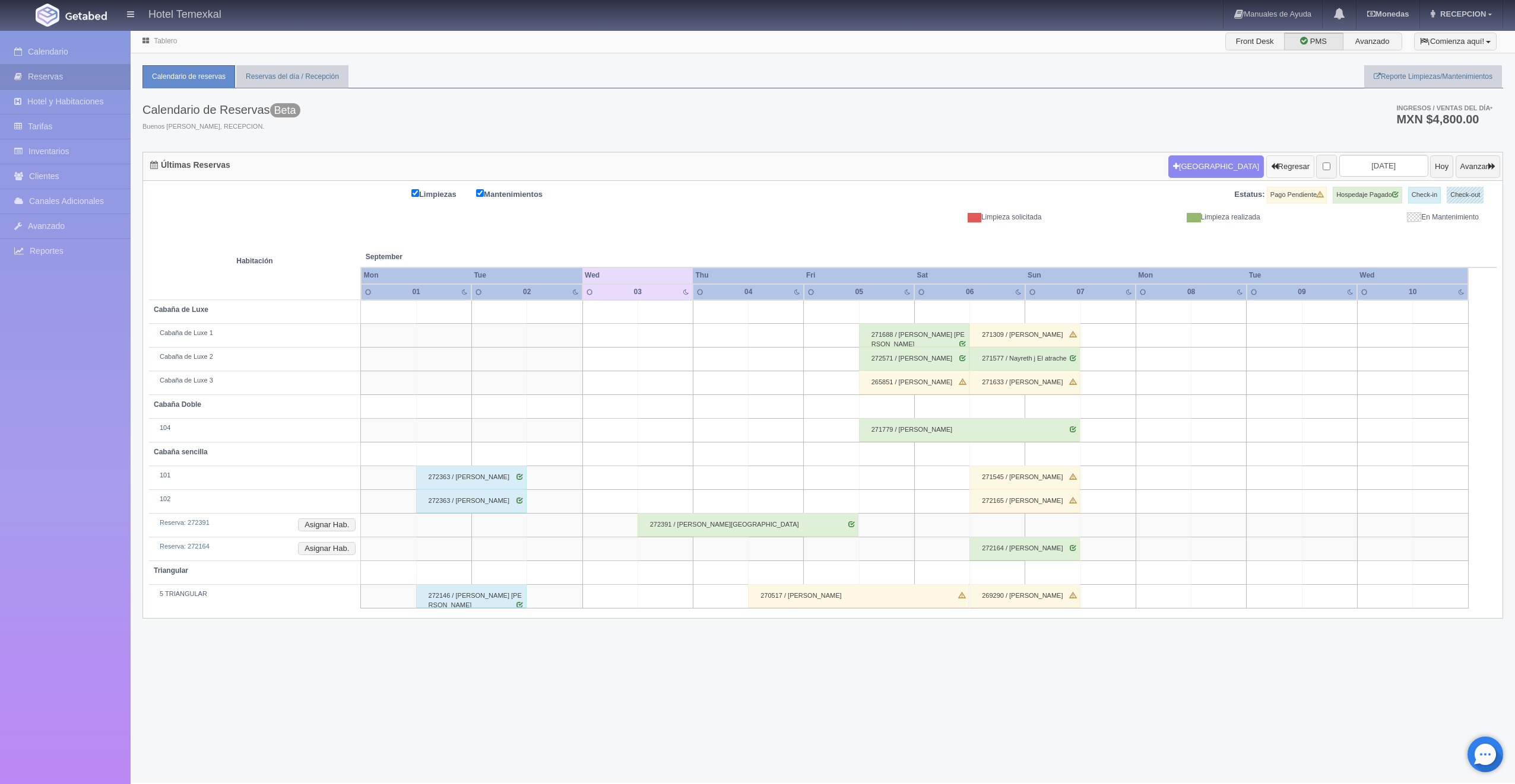
click at [1266, 166] on button "Regresar" at bounding box center [1290, 166] width 48 height 23
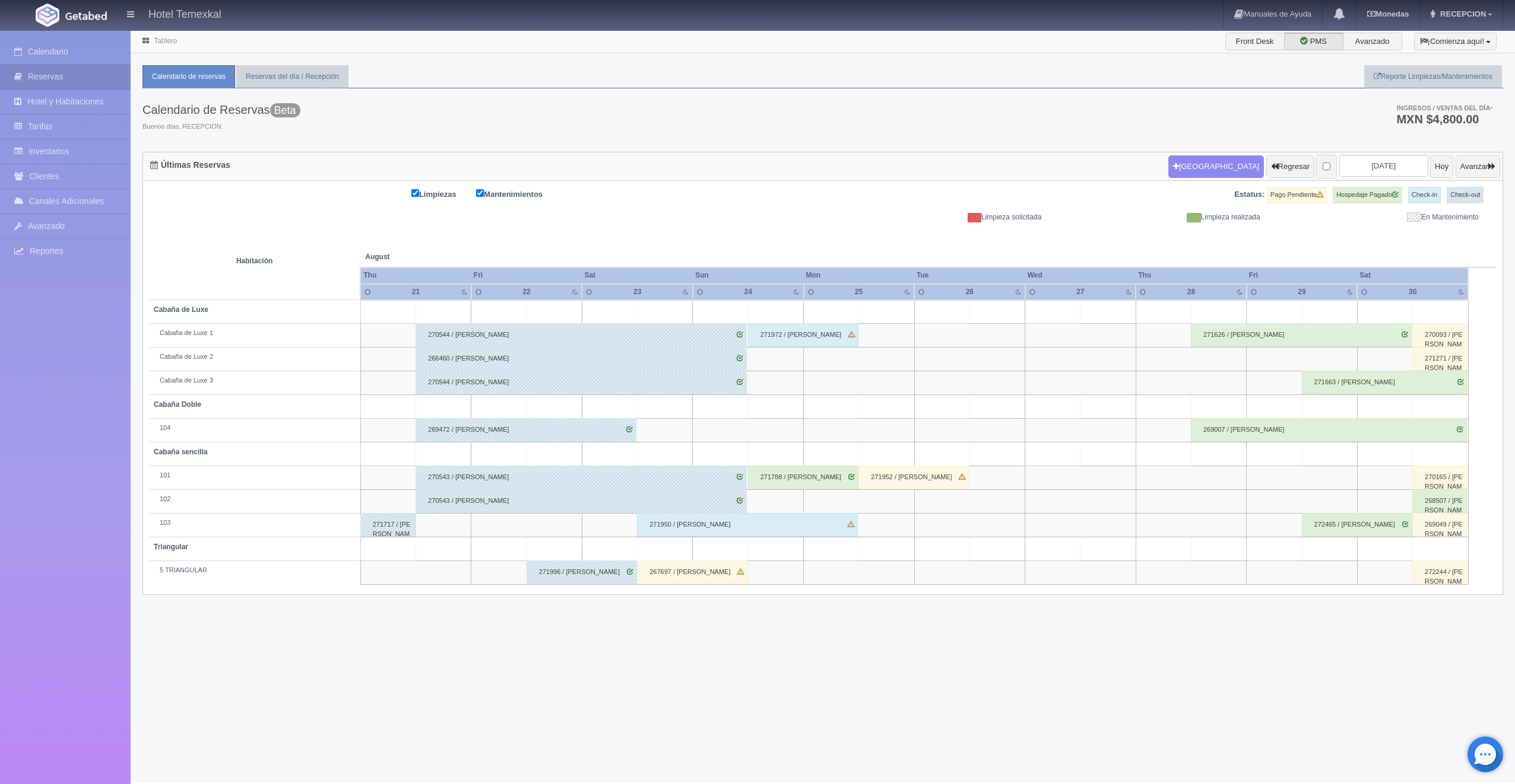
click at [790, 471] on div "271788 / [PERSON_NAME]" at bounding box center [802, 477] width 111 height 24
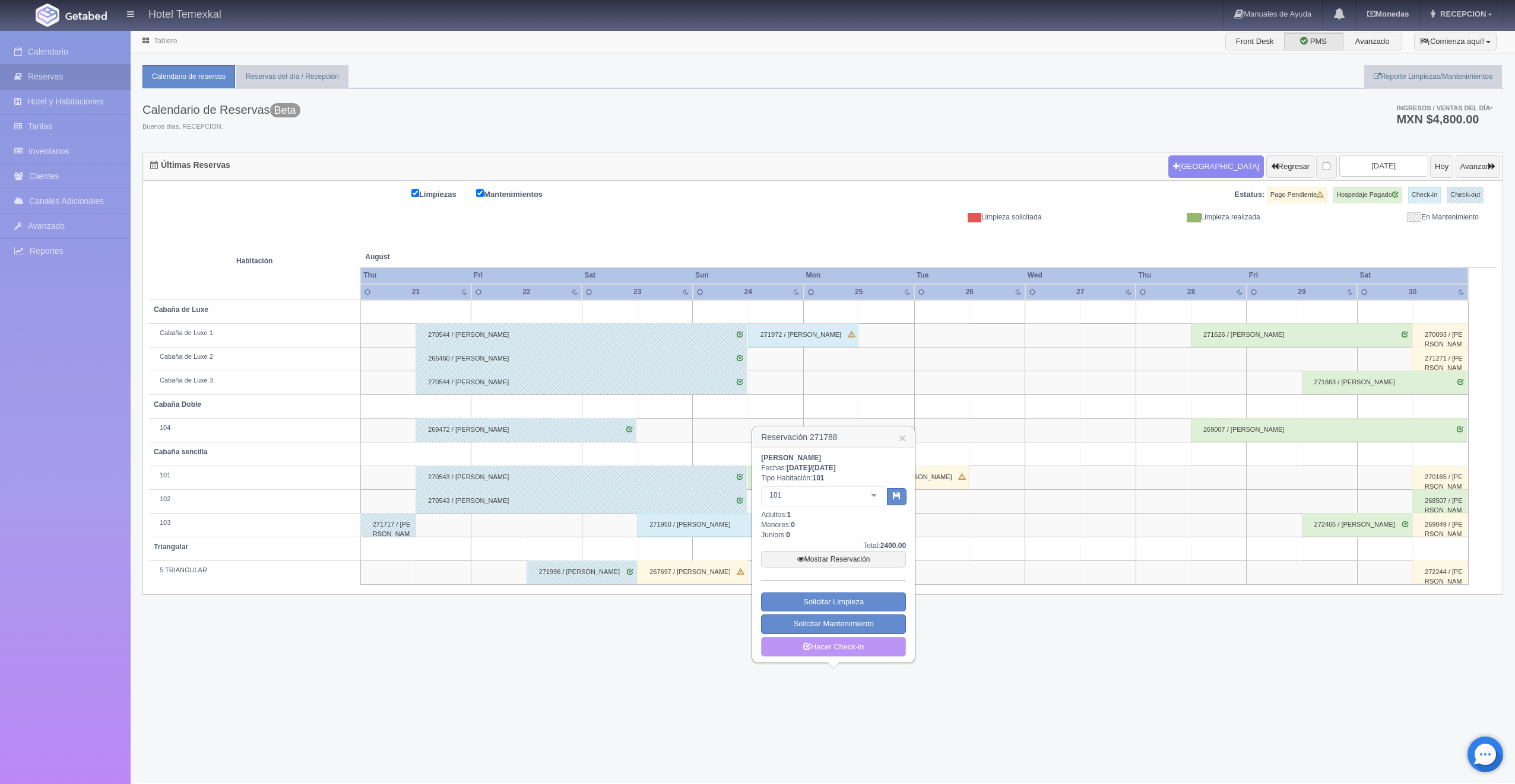
click at [823, 649] on link "Hacer Check-in" at bounding box center [832, 648] width 145 height 20
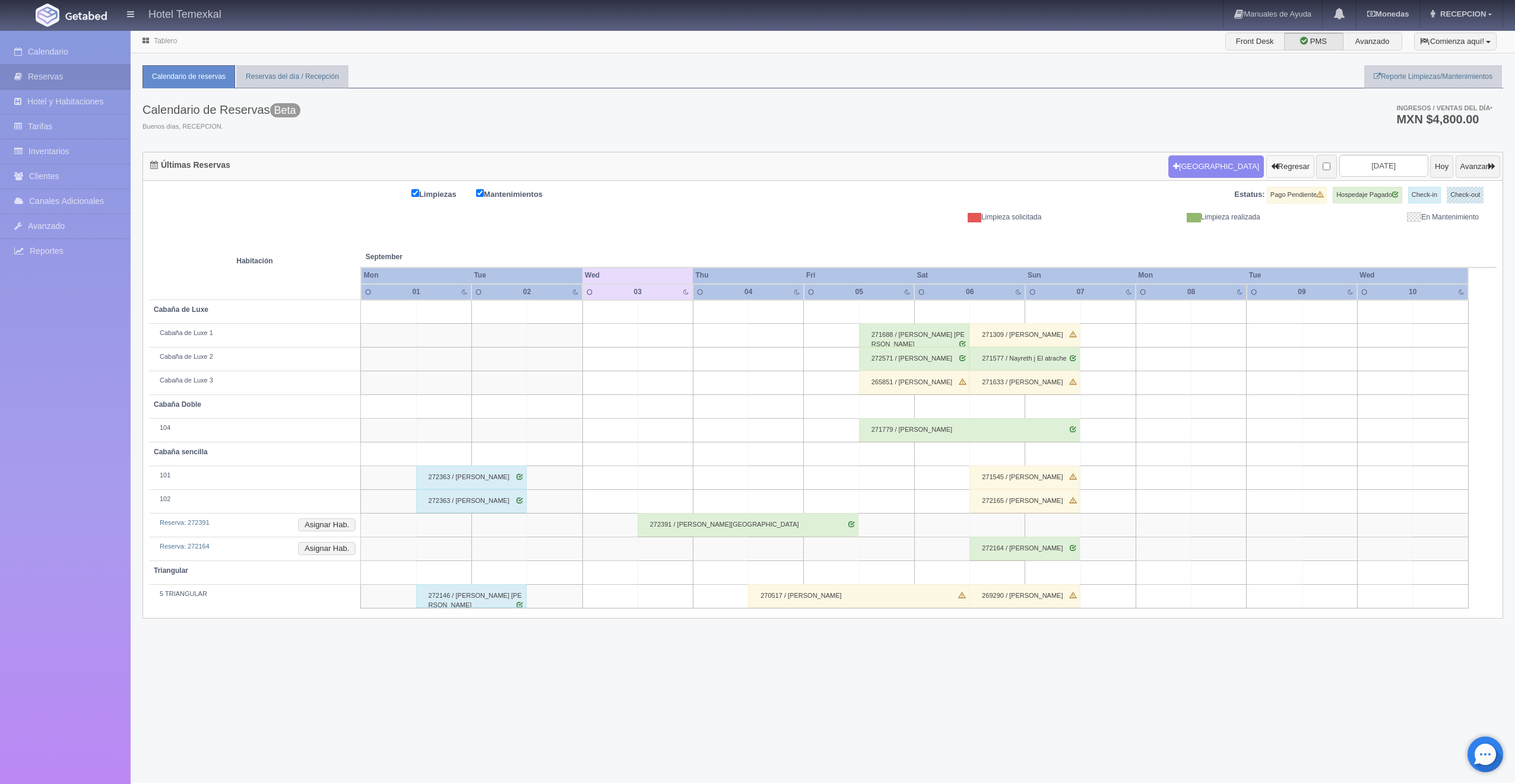
click at [1266, 168] on button "Regresar" at bounding box center [1290, 166] width 48 height 23
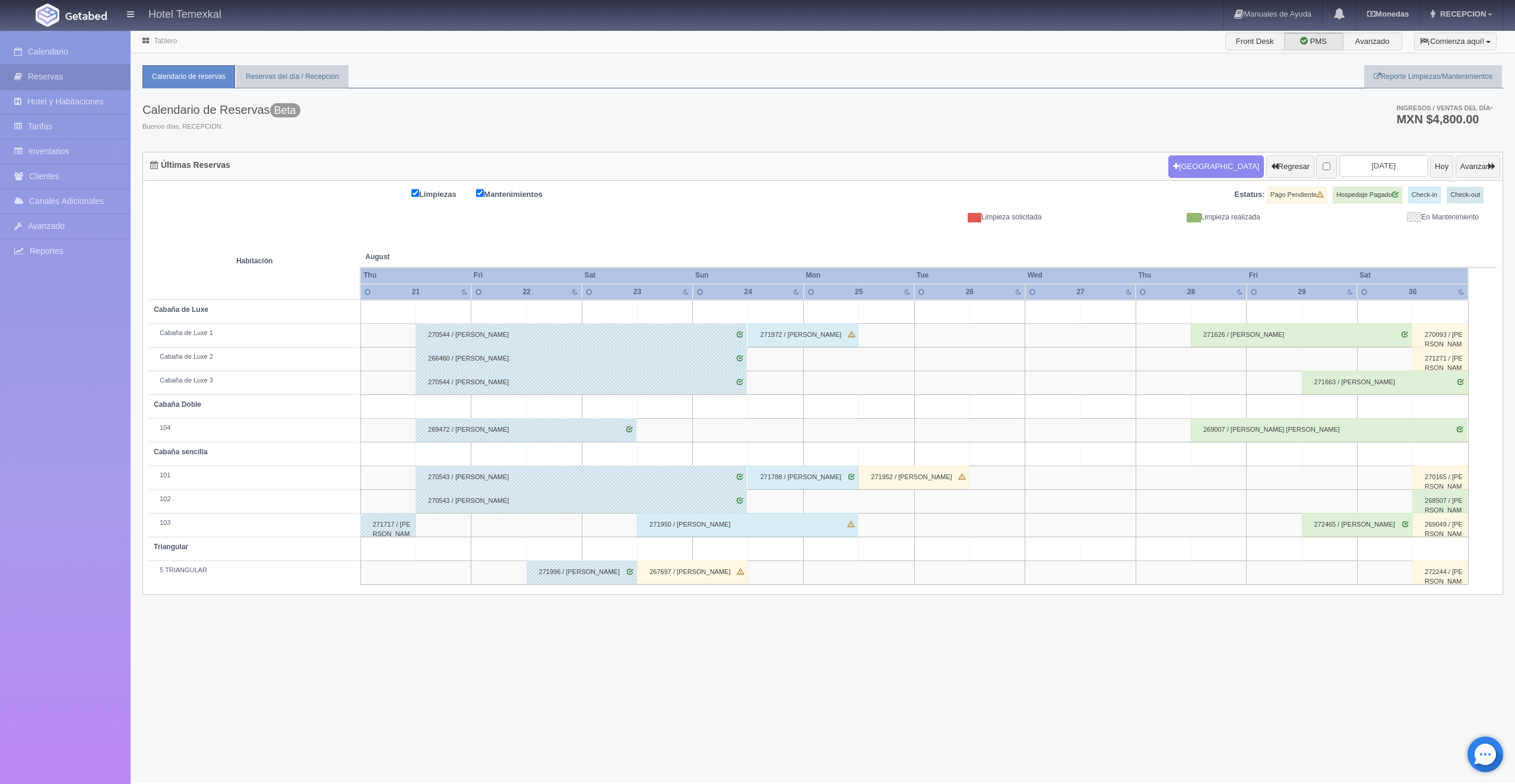
click at [655, 571] on div "267697 / [PERSON_NAME]" at bounding box center [692, 573] width 111 height 24
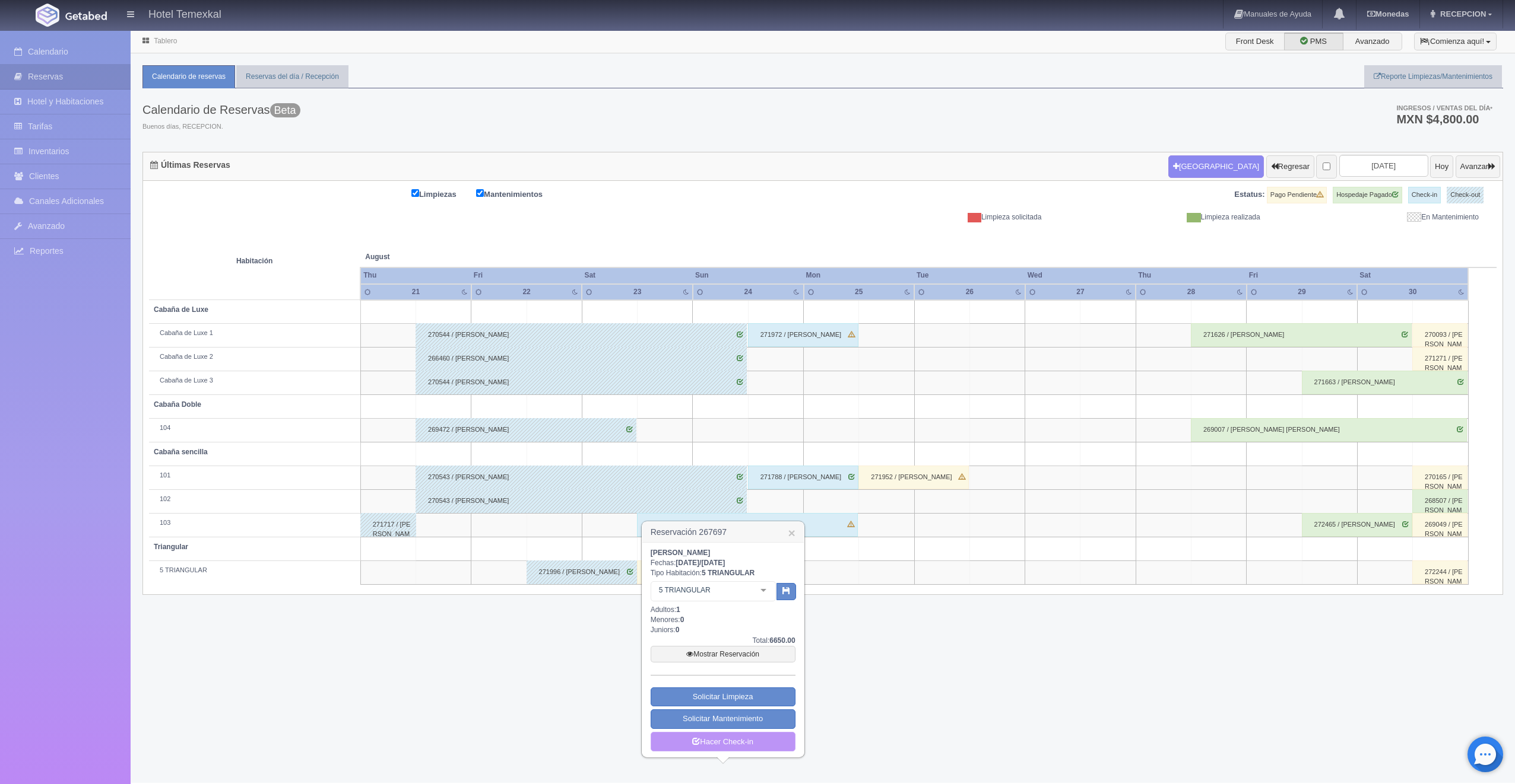
click at [704, 741] on link "Hacer Check-in" at bounding box center [723, 742] width 145 height 20
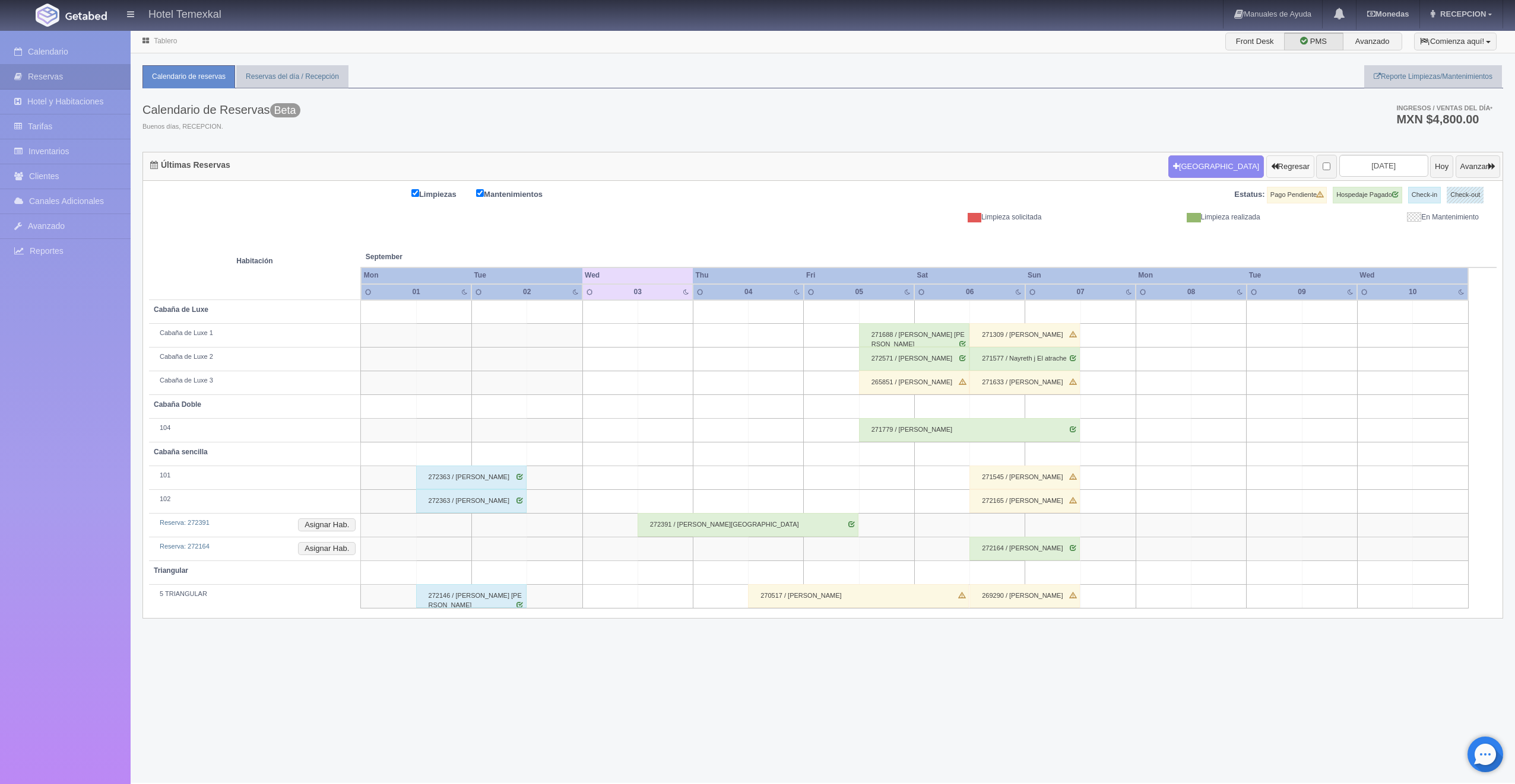
click at [1266, 170] on button "Regresar" at bounding box center [1290, 166] width 48 height 23
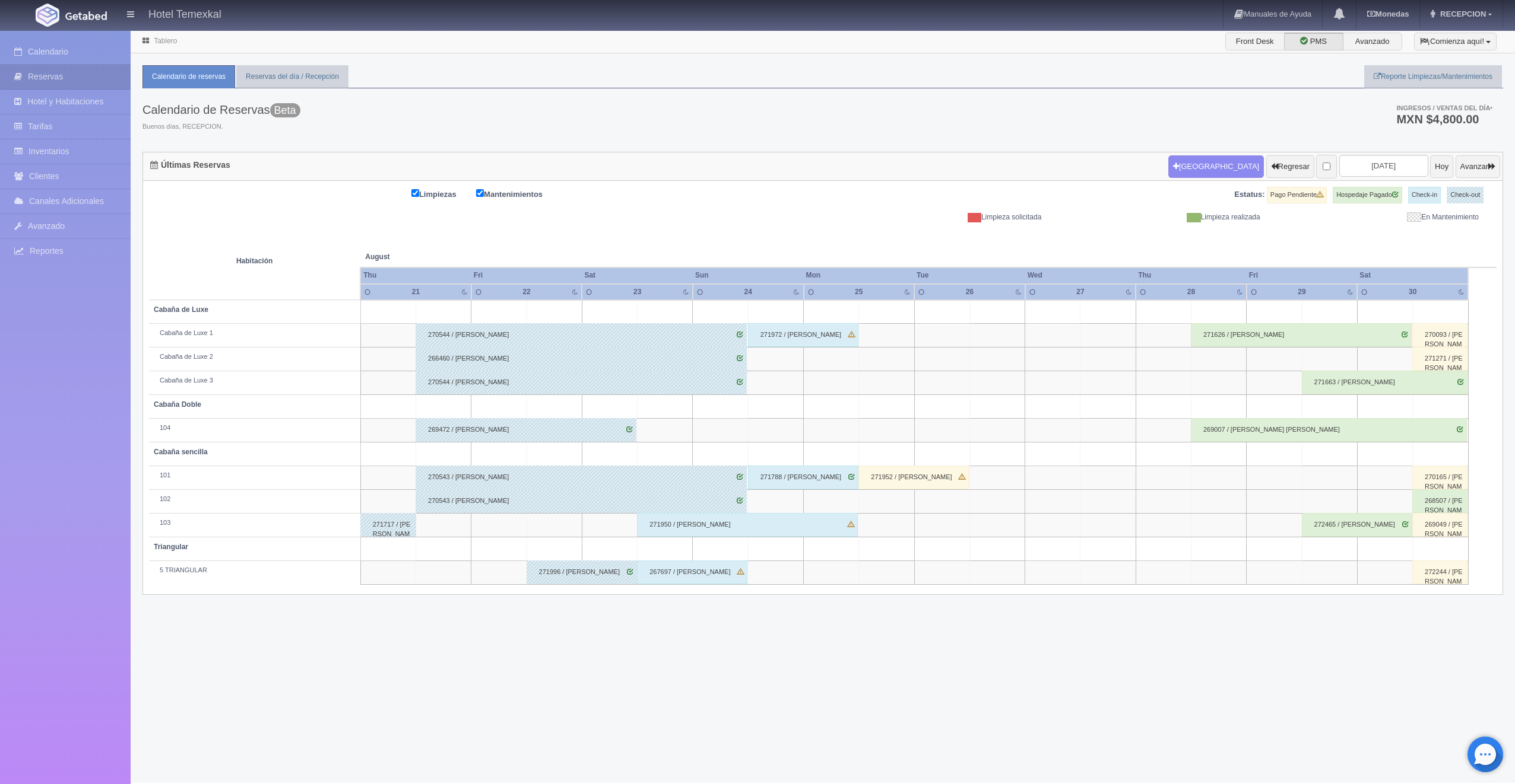
click at [781, 334] on div "271972 / ALICIA PARRA" at bounding box center [802, 336] width 111 height 24
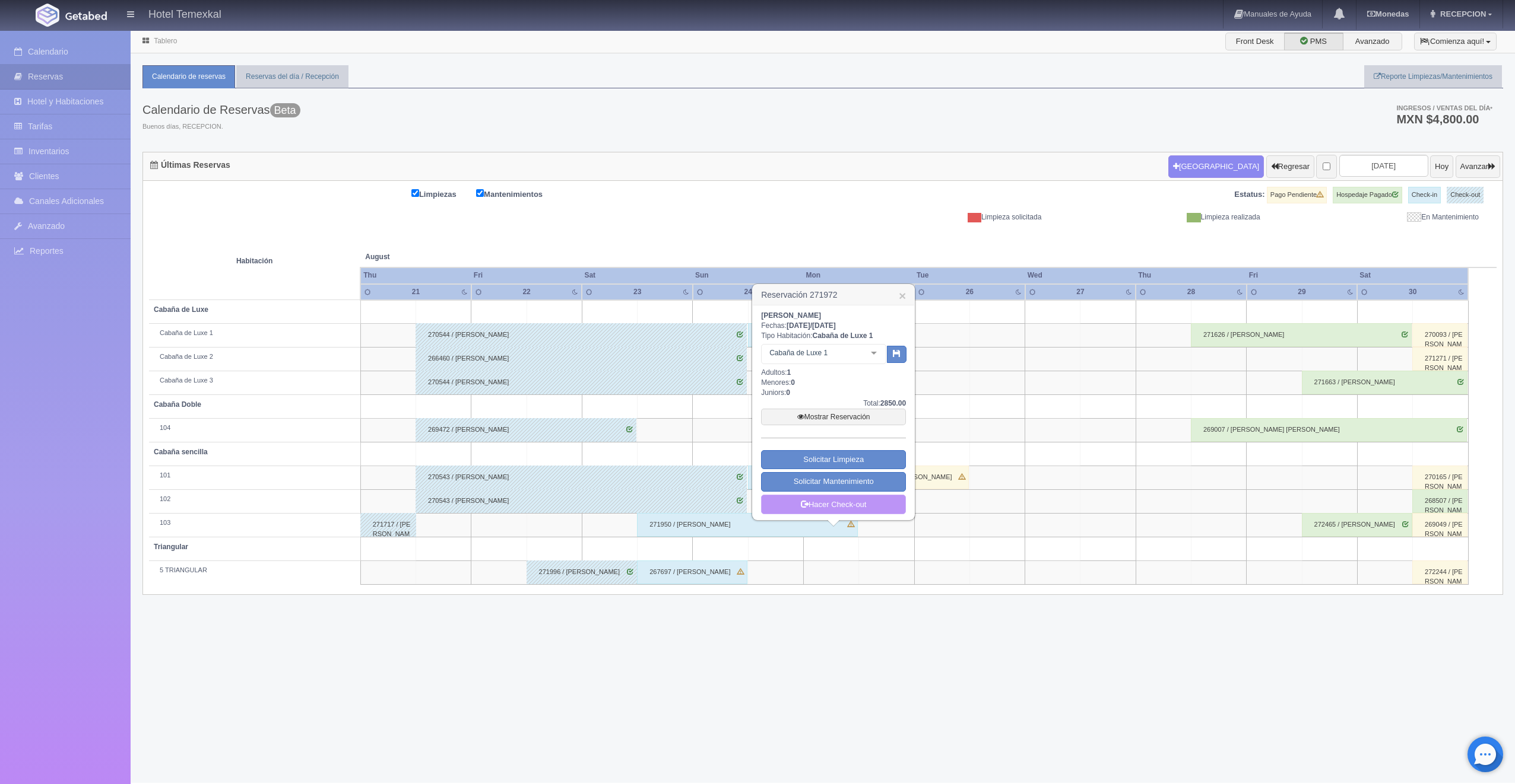
click at [830, 507] on link "Hacer Check-out" at bounding box center [832, 505] width 145 height 20
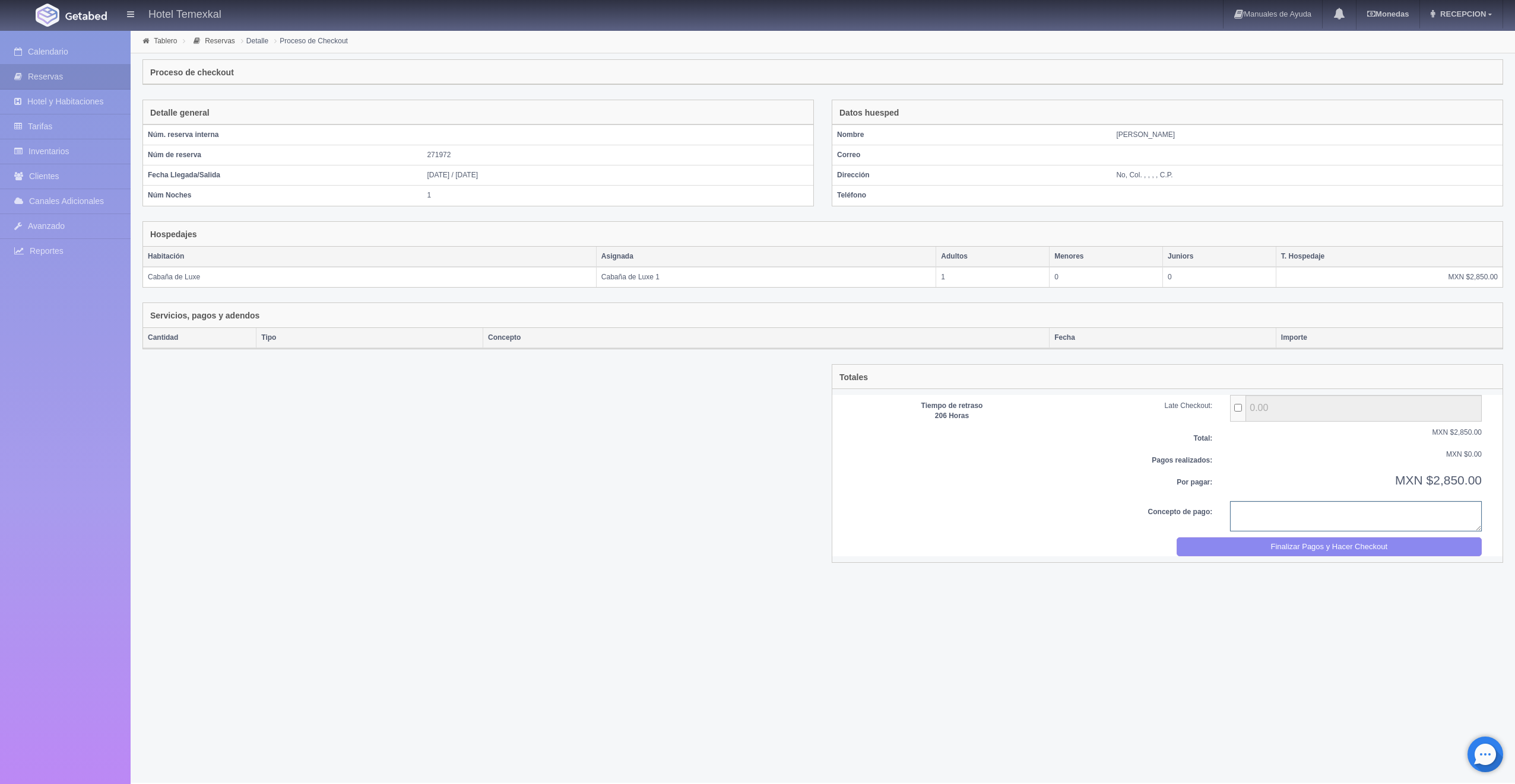
click at [1264, 522] on textarea at bounding box center [1356, 516] width 251 height 30
click at [1255, 527] on textarea "PAGO COMPLETO" at bounding box center [1356, 516] width 251 height 30
type textarea "PAGO COMPLETO"
click at [1262, 558] on div "Totales Tiempo de retraso 206 Horas Late Checkout: 0.00 Total: MXN $2,850.00 Pa…" at bounding box center [1166, 463] width 671 height 198
click at [1262, 553] on button "Finalizar Pagos y Hacer Checkout" at bounding box center [1329, 547] width 306 height 20
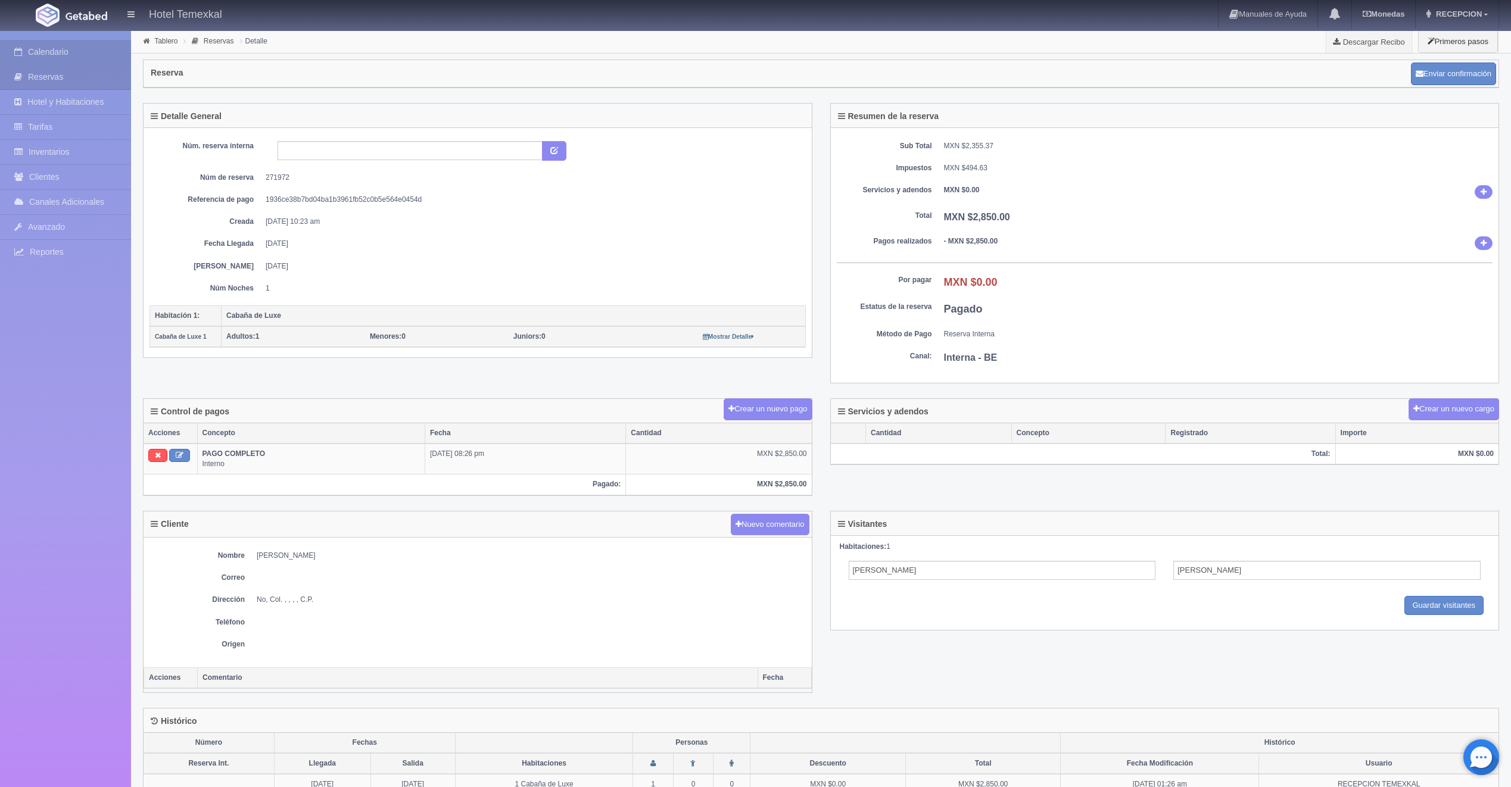
click at [72, 49] on link "Calendario" at bounding box center [65, 52] width 131 height 24
